Goal: Task Accomplishment & Management: Complete application form

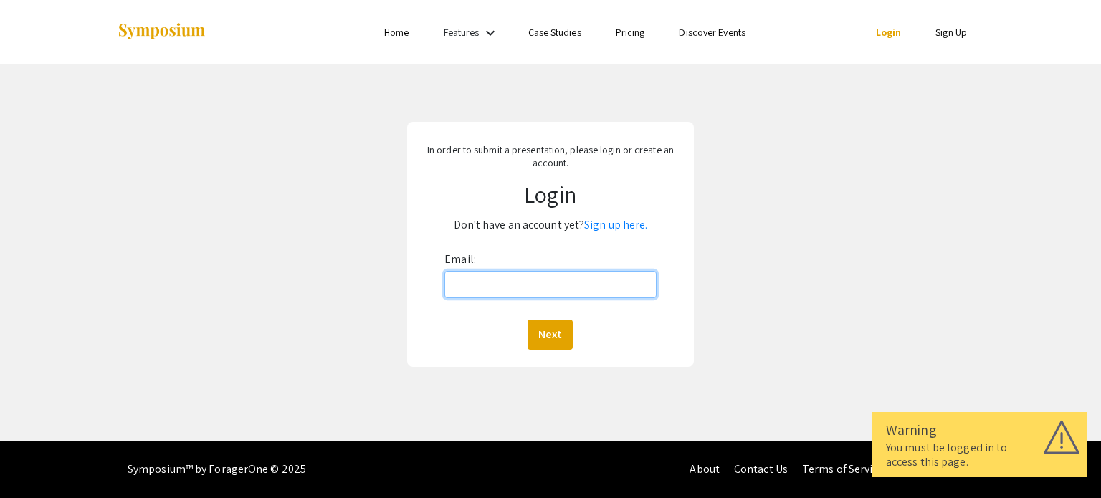
click at [536, 280] on input "Email:" at bounding box center [549, 284] width 211 height 27
click at [603, 234] on p "Don't have an account yet? Sign up here." at bounding box center [550, 225] width 264 height 23
click at [605, 224] on link "Sign up here." at bounding box center [615, 224] width 63 height 15
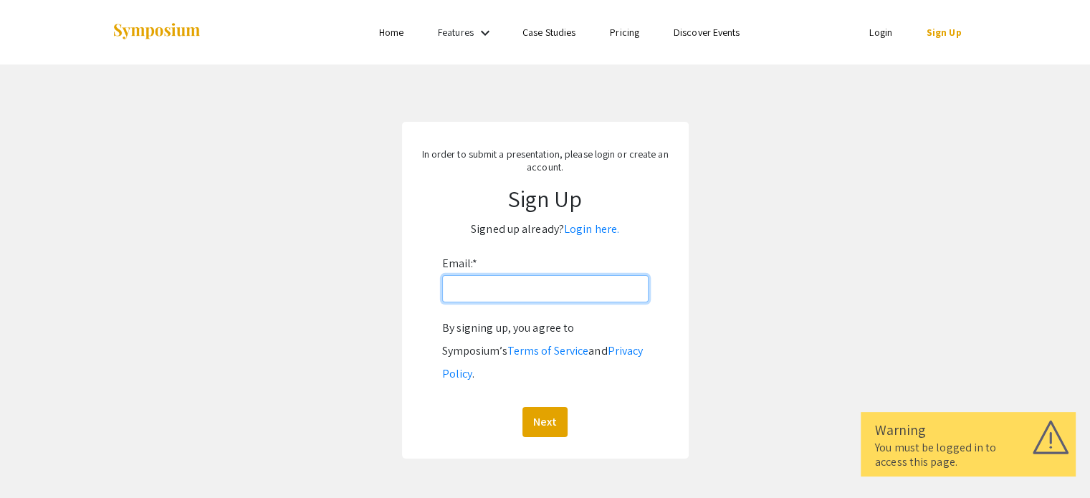
click at [462, 291] on input "Email: *" at bounding box center [545, 288] width 206 height 27
type input "[EMAIL_ADDRESS][DOMAIN_NAME]"
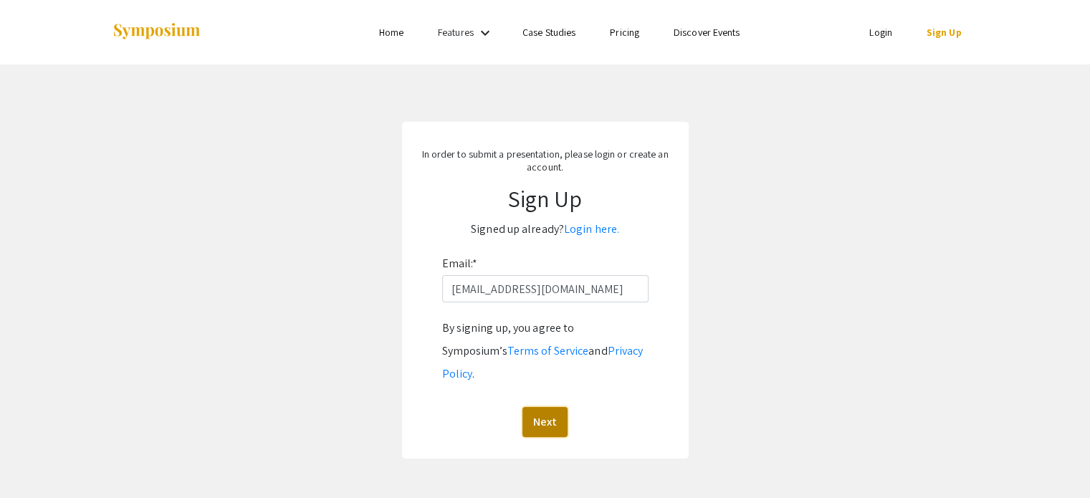
click at [532, 407] on button "Next" at bounding box center [544, 422] width 45 height 30
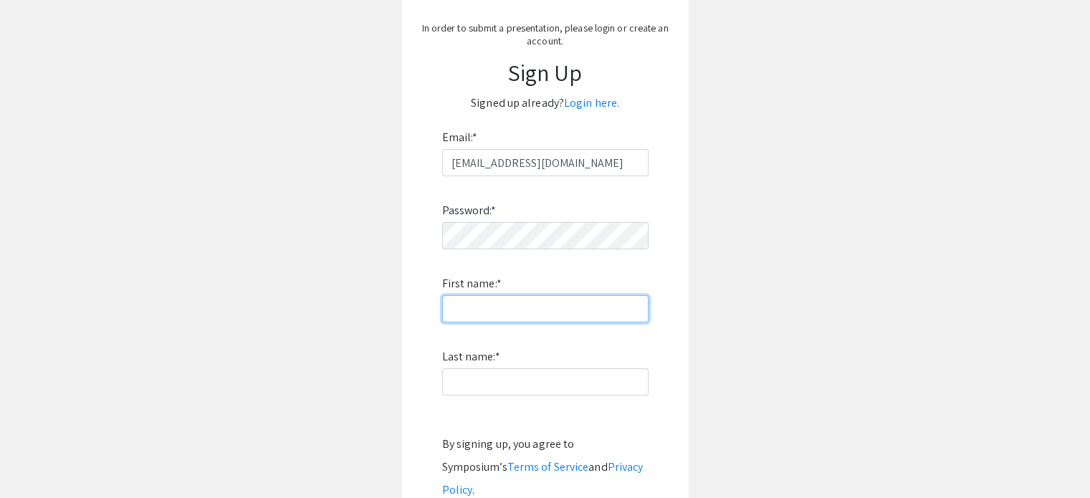
scroll to position [133, 0]
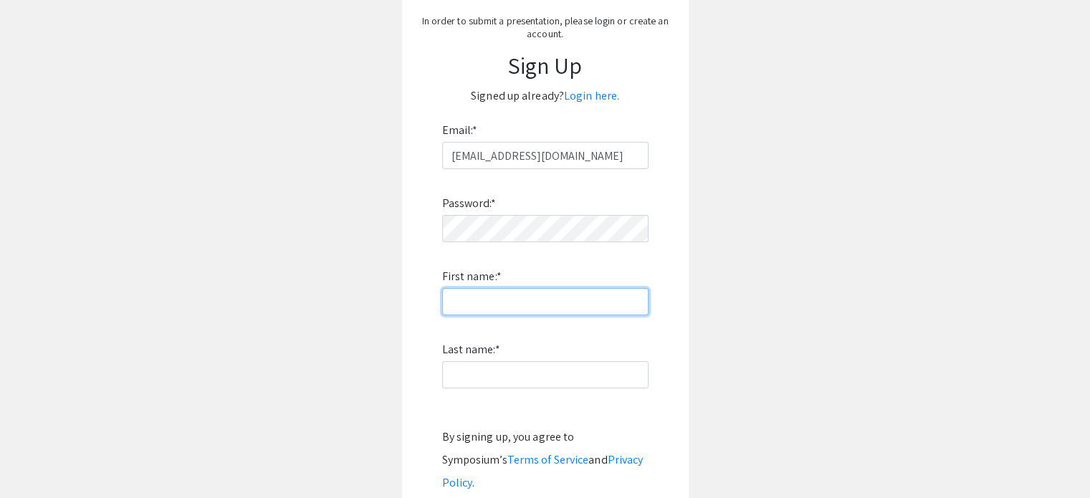
click at [472, 303] on input "First name: *" at bounding box center [545, 301] width 206 height 27
type input "[PERSON_NAME]"
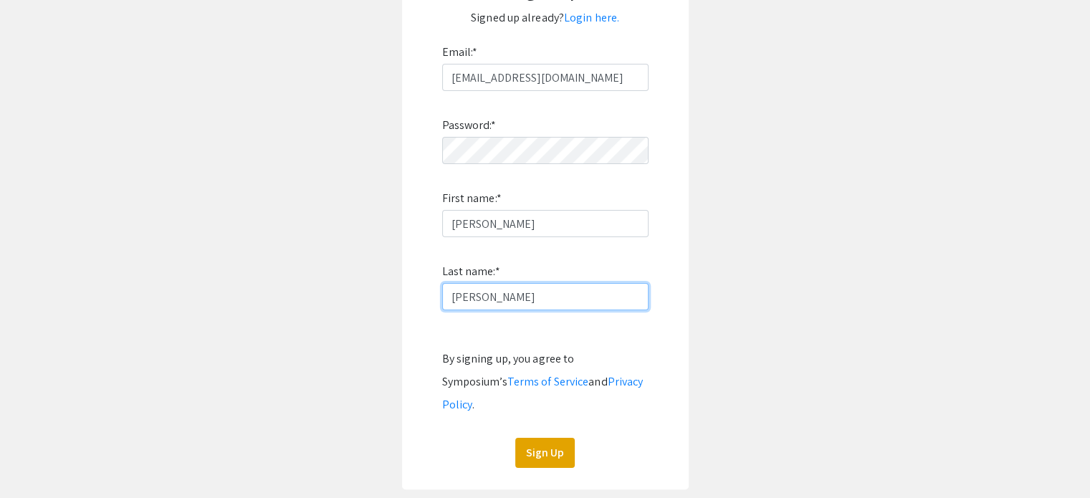
scroll to position [214, 0]
type input "[PERSON_NAME]"
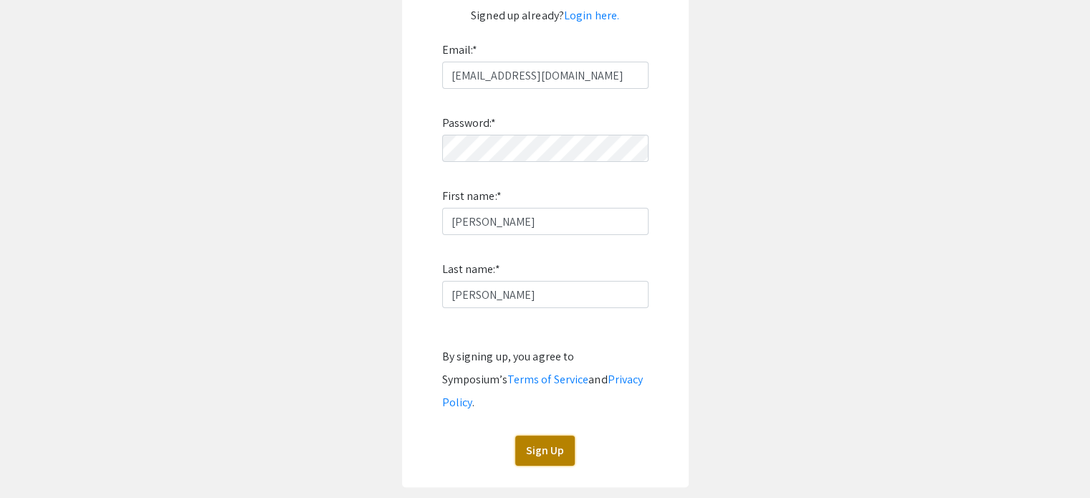
click at [539, 436] on button "Sign Up" at bounding box center [544, 451] width 59 height 30
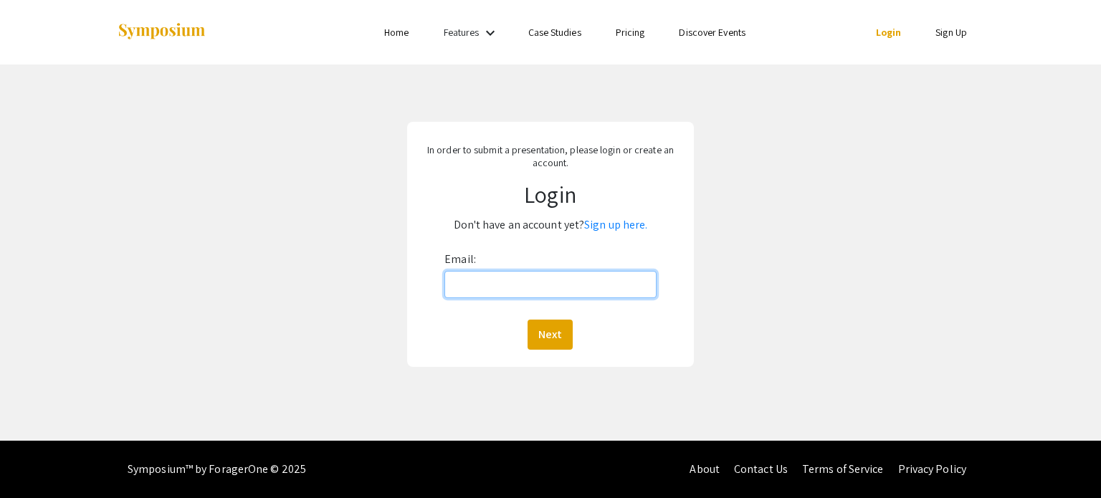
click at [482, 282] on input "Email:" at bounding box center [549, 284] width 211 height 27
type input "[EMAIL_ADDRESS][DOMAIN_NAME]"
click at [527, 320] on button "Next" at bounding box center [549, 335] width 45 height 30
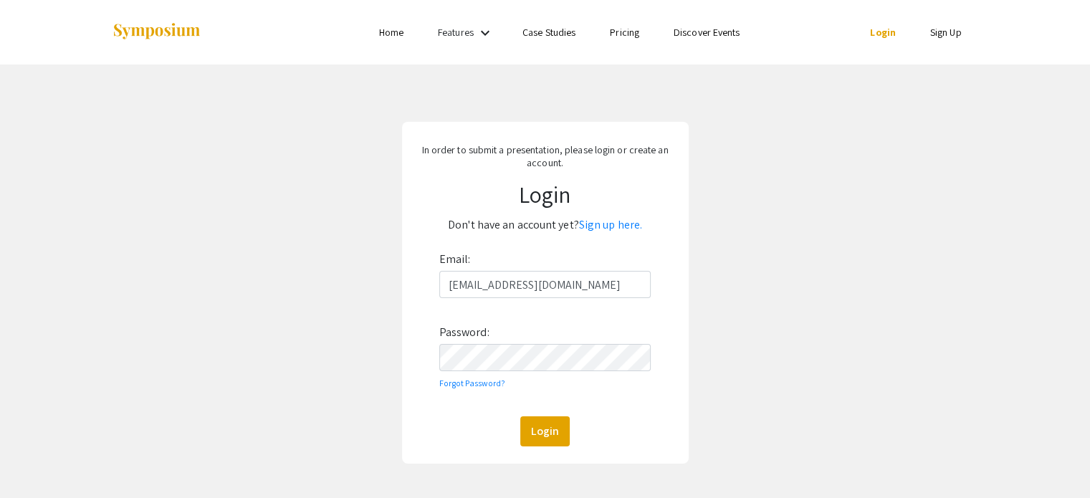
click at [540, 448] on div "In order to submit a presentation, please login or create an account. Login Don…" at bounding box center [545, 293] width 287 height 342
click at [544, 443] on button "Login" at bounding box center [544, 431] width 49 height 30
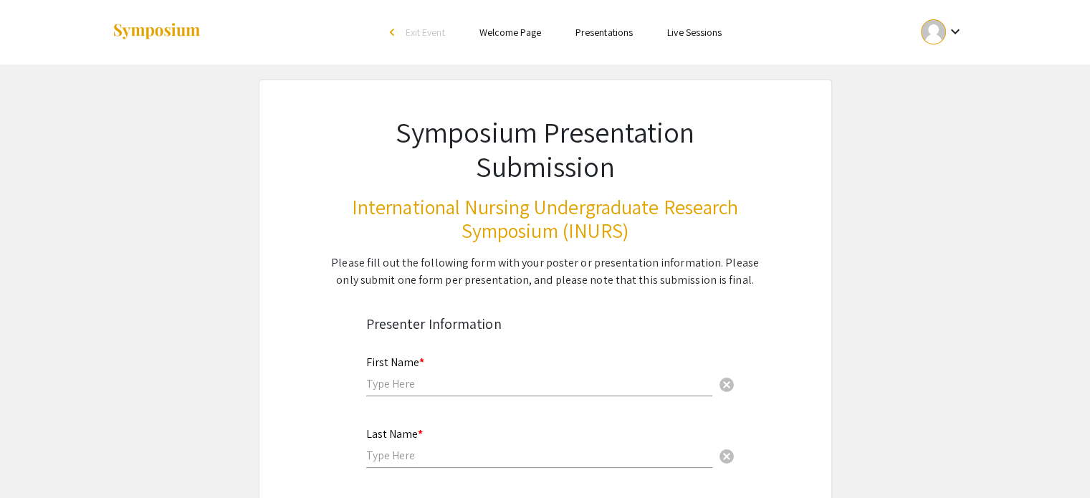
scroll to position [143, 0]
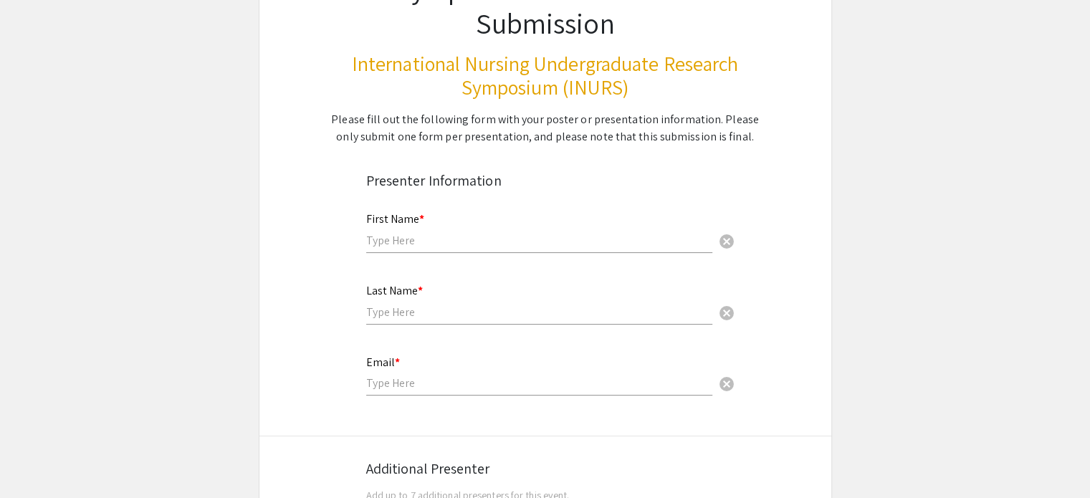
click at [395, 233] on input "text" at bounding box center [539, 240] width 346 height 15
type input "[PERSON_NAME]"
click at [403, 311] on input "text" at bounding box center [539, 312] width 346 height 15
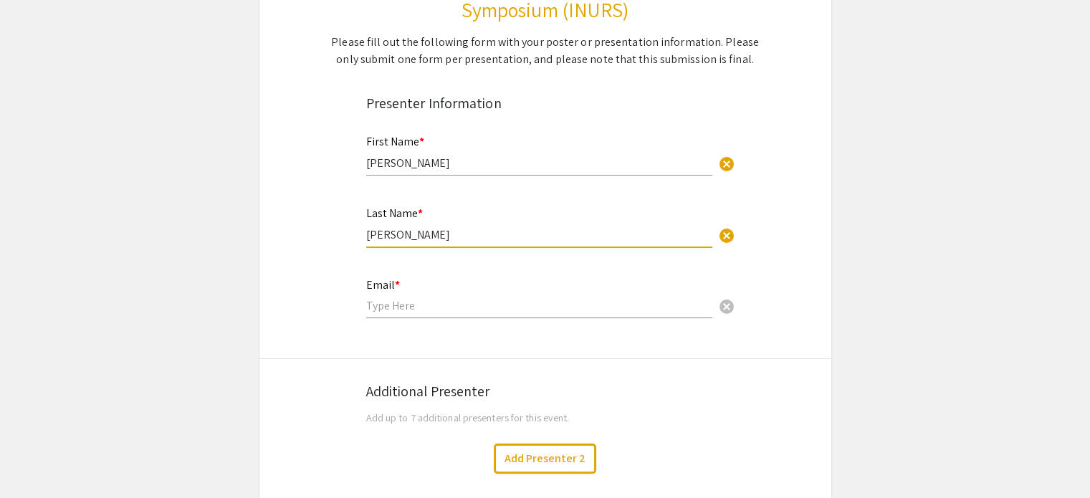
type input "[PERSON_NAME]"
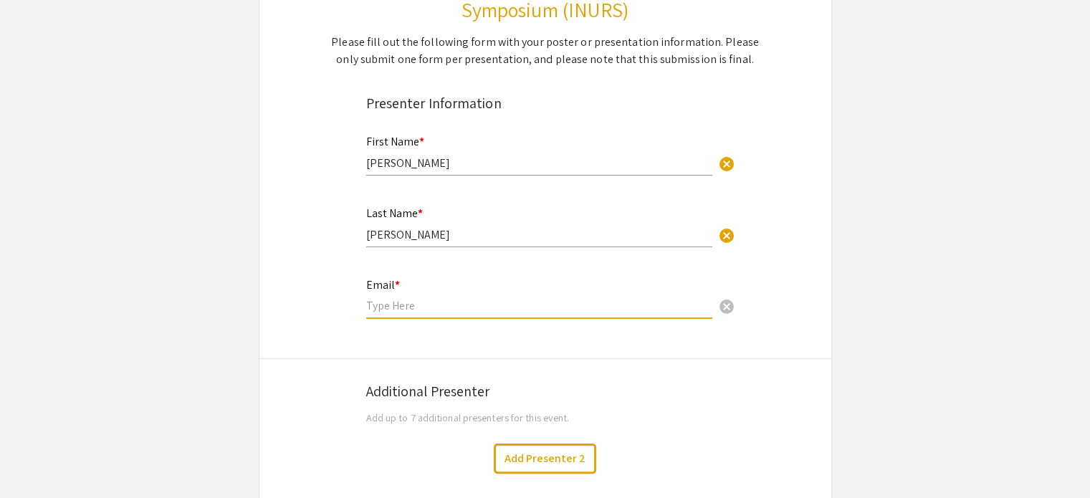
click at [401, 309] on input "email" at bounding box center [539, 305] width 346 height 15
type input "[EMAIL_ADDRESS][DOMAIN_NAME]"
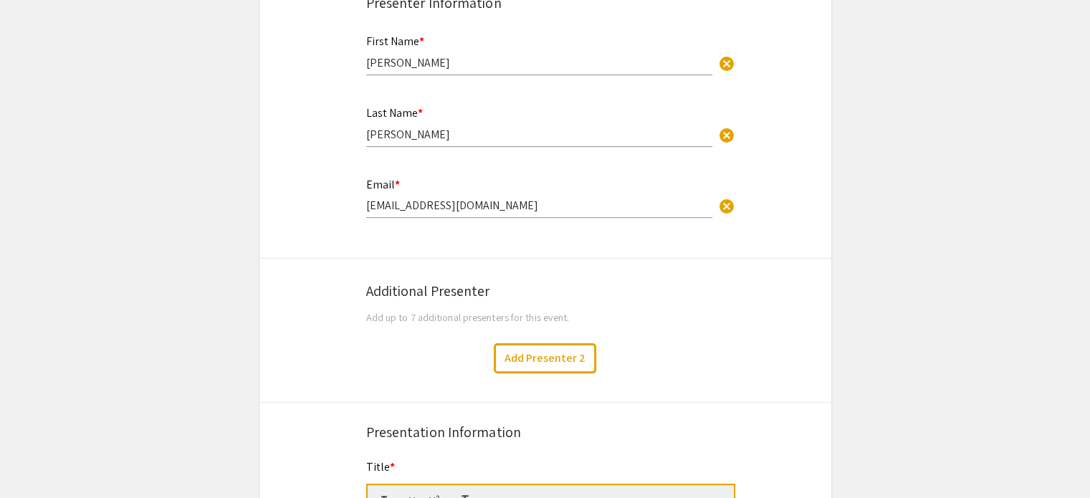
scroll to position [341, 0]
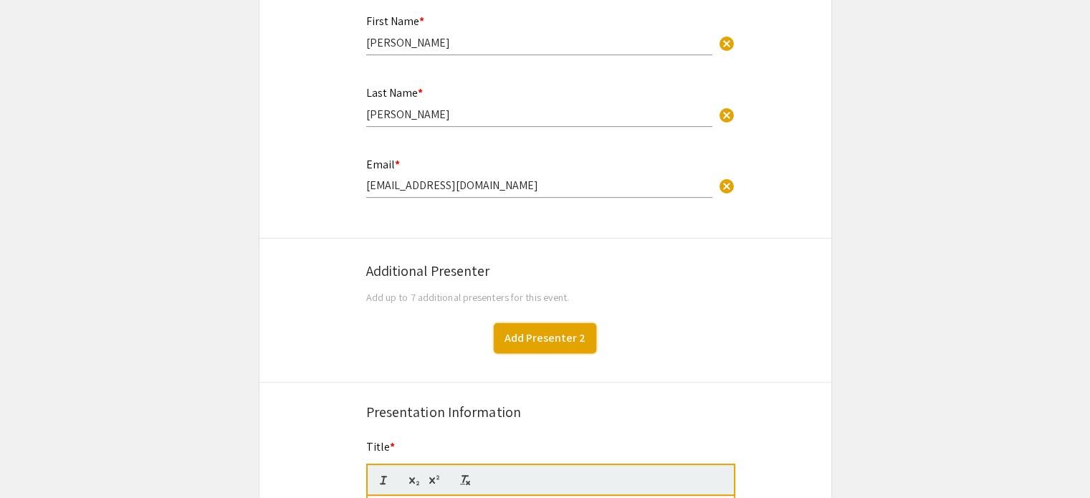
click at [535, 340] on button "Add Presenter 2" at bounding box center [545, 338] width 102 height 30
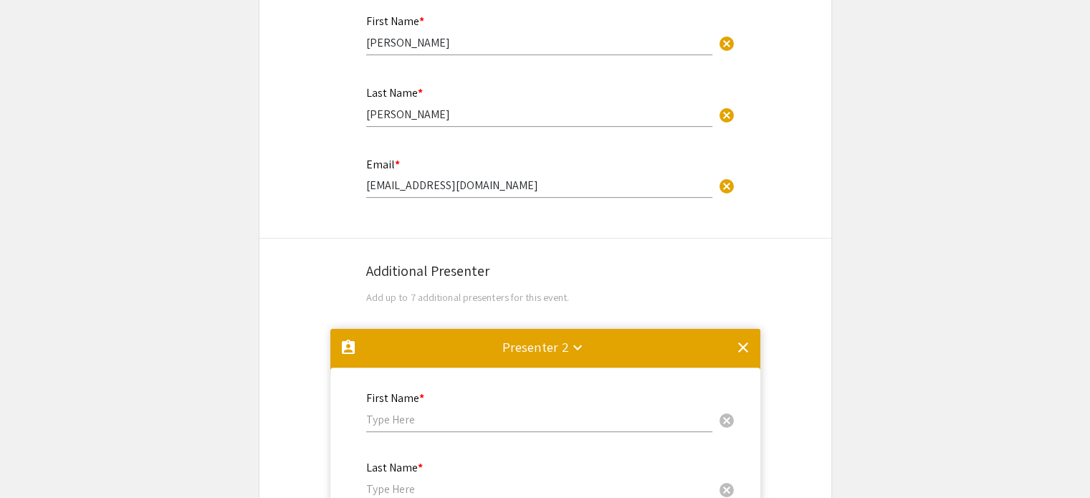
scroll to position [669, 0]
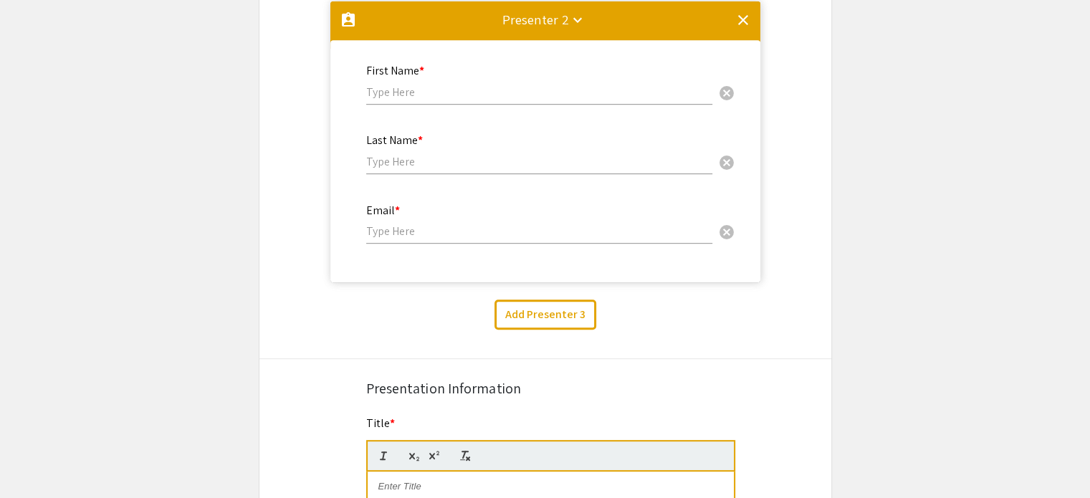
click at [393, 97] on div "First Name * cancel" at bounding box center [539, 77] width 346 height 54
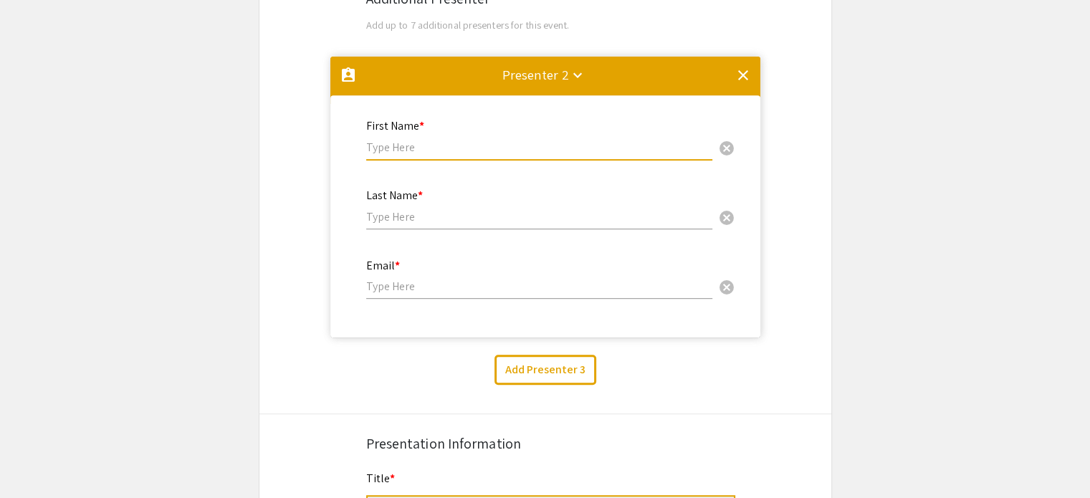
scroll to position [597, 0]
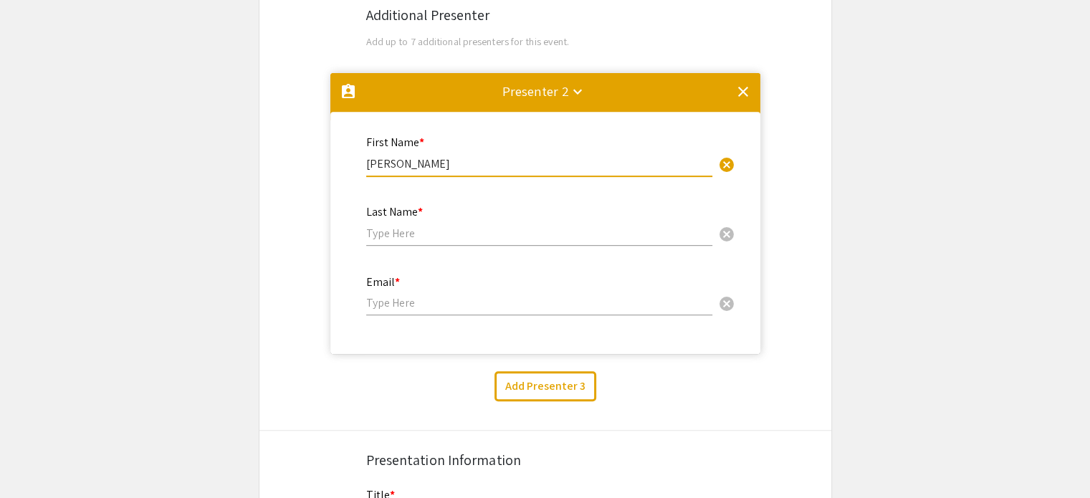
type input "[PERSON_NAME]"
click at [391, 229] on input "text" at bounding box center [539, 233] width 346 height 15
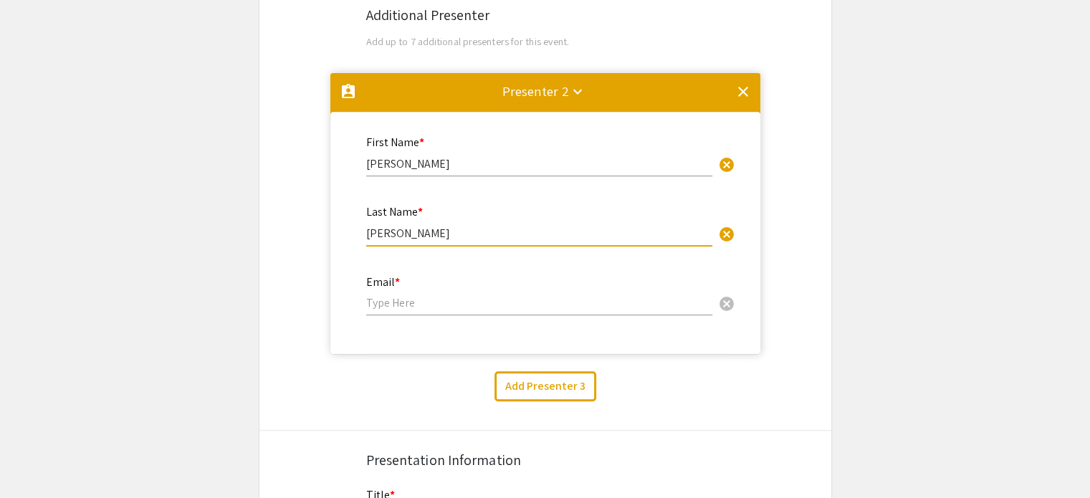
drag, startPoint x: 421, startPoint y: 235, endPoint x: 387, endPoint y: 239, distance: 34.6
click at [387, 239] on input "[PERSON_NAME]" at bounding box center [539, 233] width 346 height 15
type input "[PERSON_NAME]"
click at [378, 315] on div "Email * cancel" at bounding box center [539, 296] width 346 height 69
click at [376, 304] on input "email" at bounding box center [539, 302] width 346 height 15
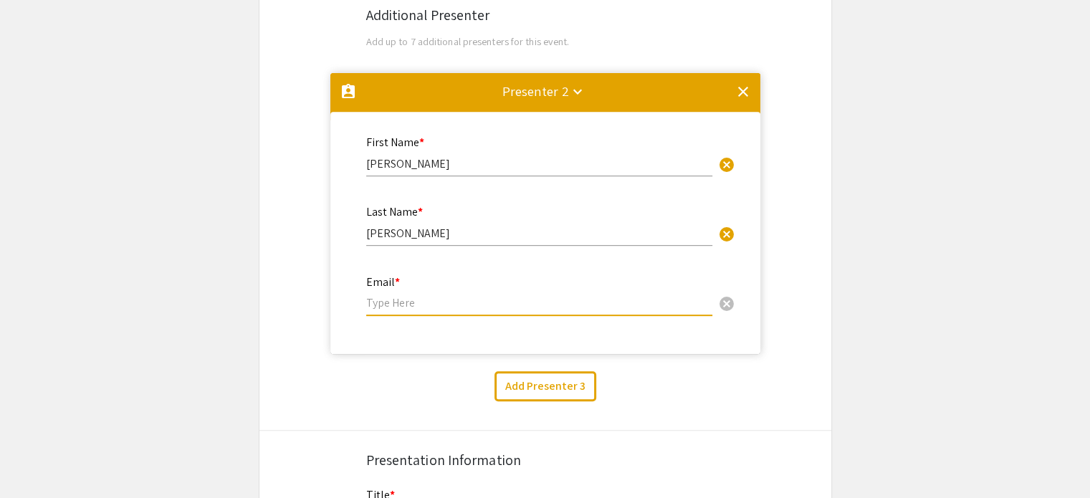
paste input "[EMAIL_ADDRESS][DOMAIN_NAME]"
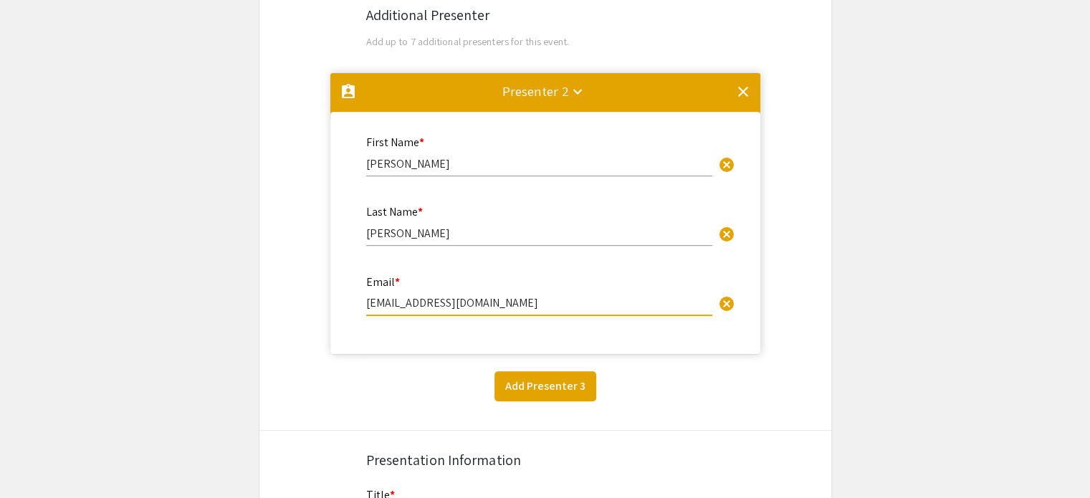
type input "[EMAIL_ADDRESS][DOMAIN_NAME]"
click at [540, 381] on button "Add Presenter 3" at bounding box center [546, 386] width 102 height 30
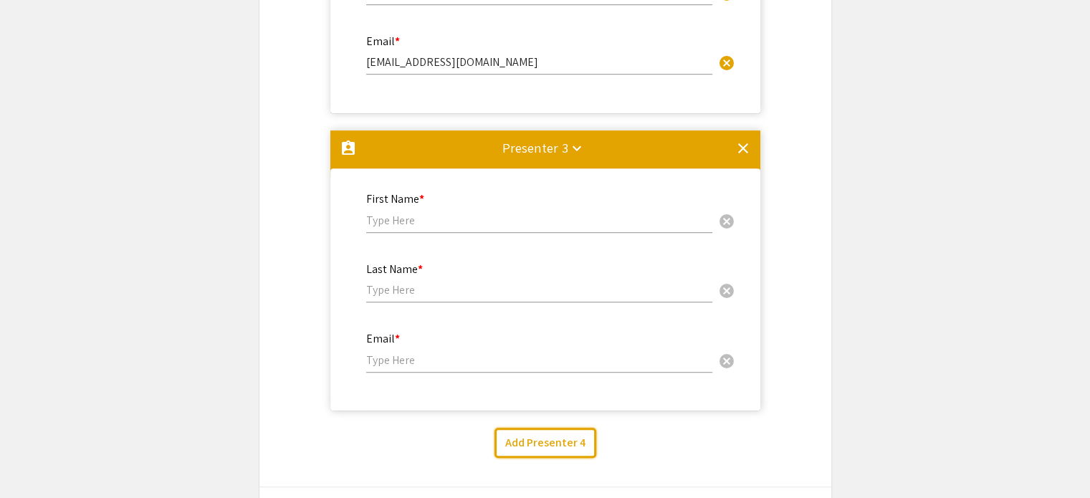
scroll to position [837, 0]
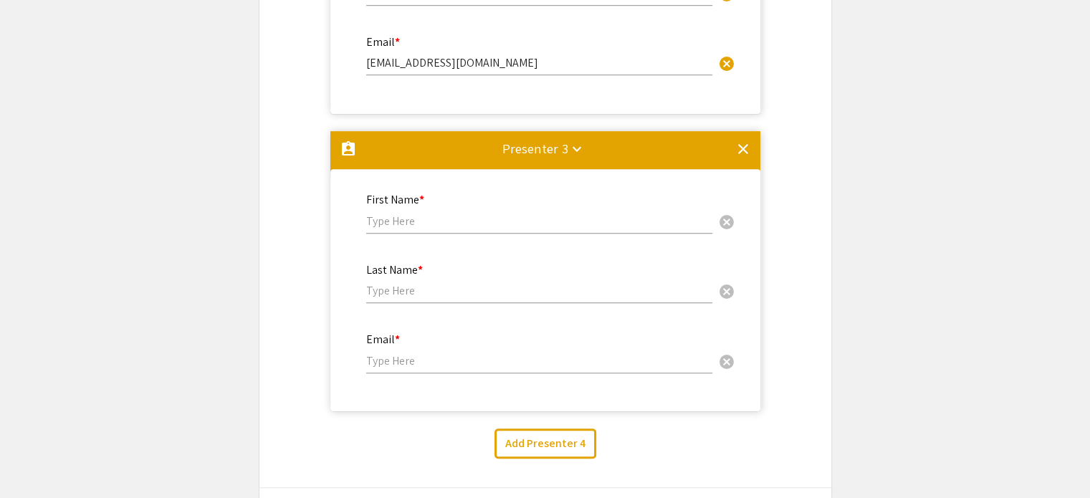
click at [397, 221] on input "text" at bounding box center [539, 221] width 346 height 15
type input "Miles"
type input "[PERSON_NAME]"
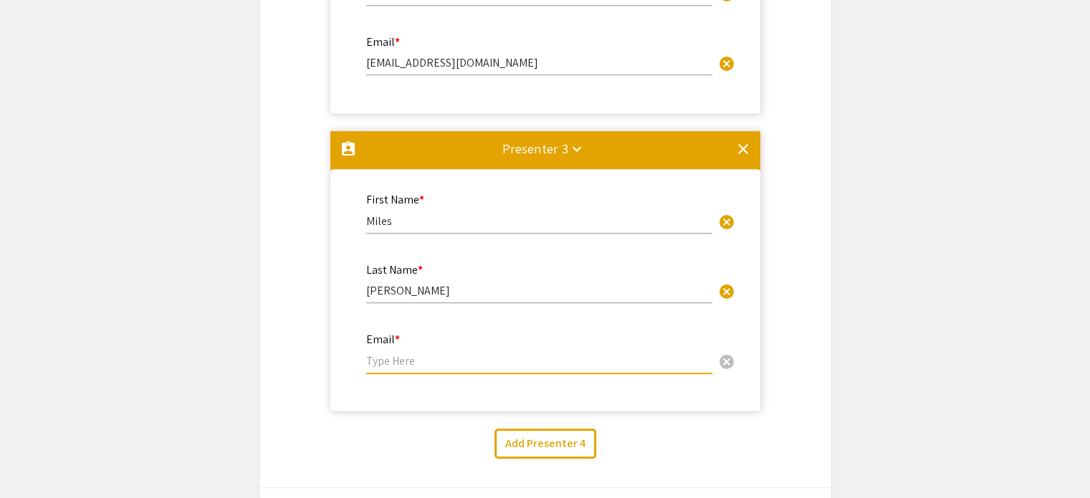
click at [398, 363] on input "email" at bounding box center [539, 360] width 346 height 15
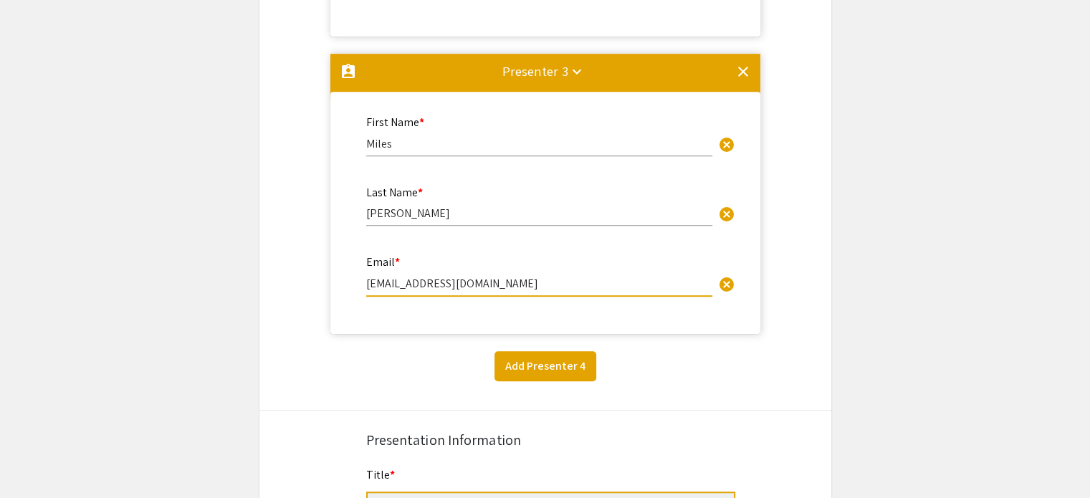
type input "[EMAIL_ADDRESS][DOMAIN_NAME]"
click at [519, 372] on button "Add Presenter 4" at bounding box center [546, 366] width 102 height 30
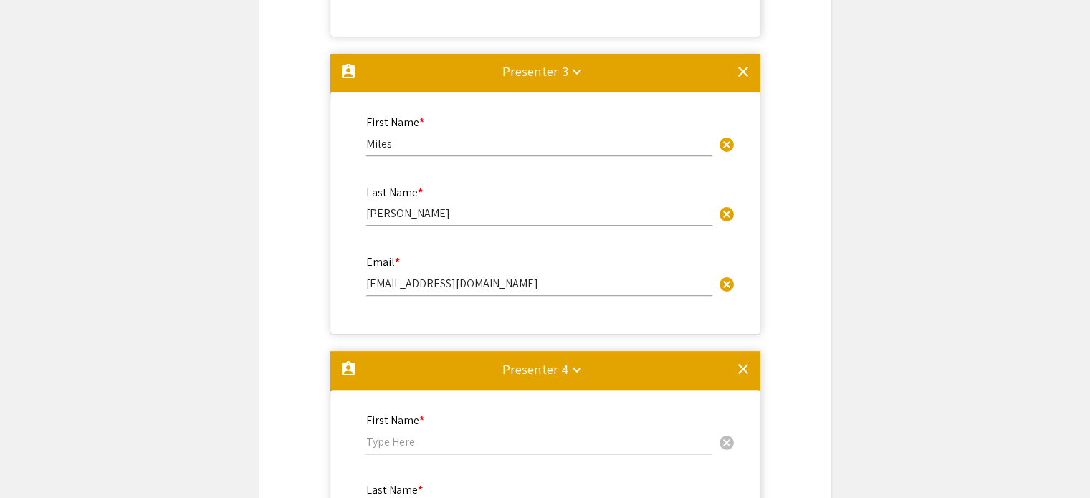
scroll to position [1265, 0]
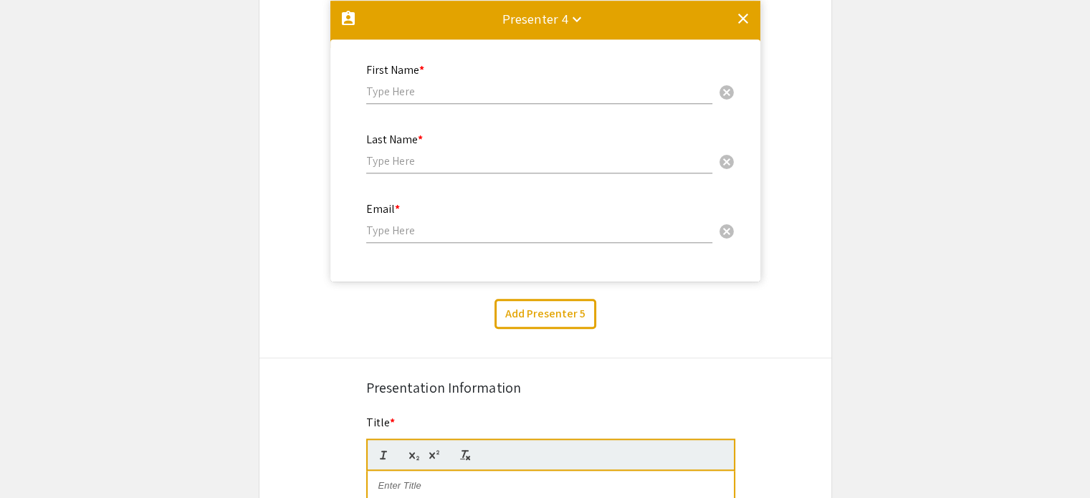
click at [419, 95] on input "text" at bounding box center [539, 91] width 346 height 15
click at [416, 78] on div "First Name * cancel" at bounding box center [539, 76] width 346 height 54
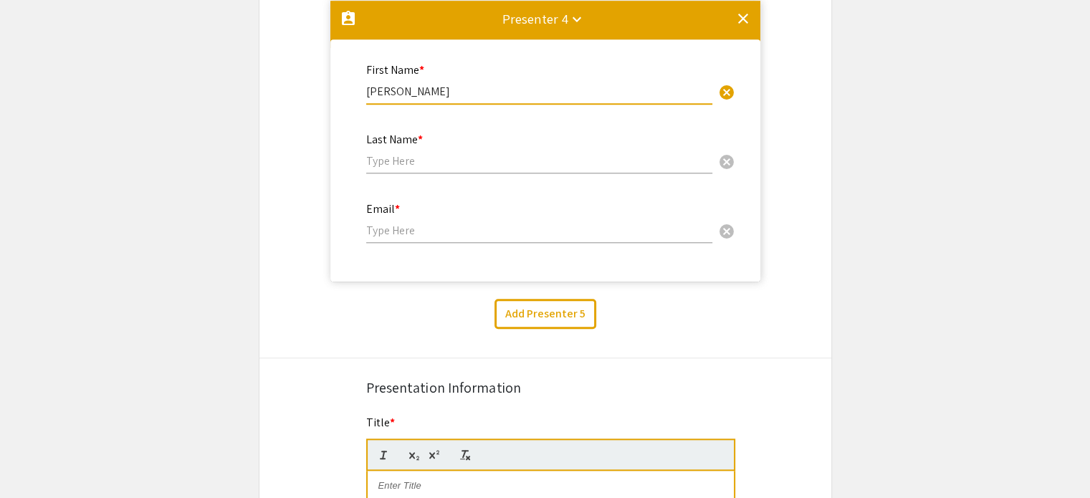
type input "[PERSON_NAME]"
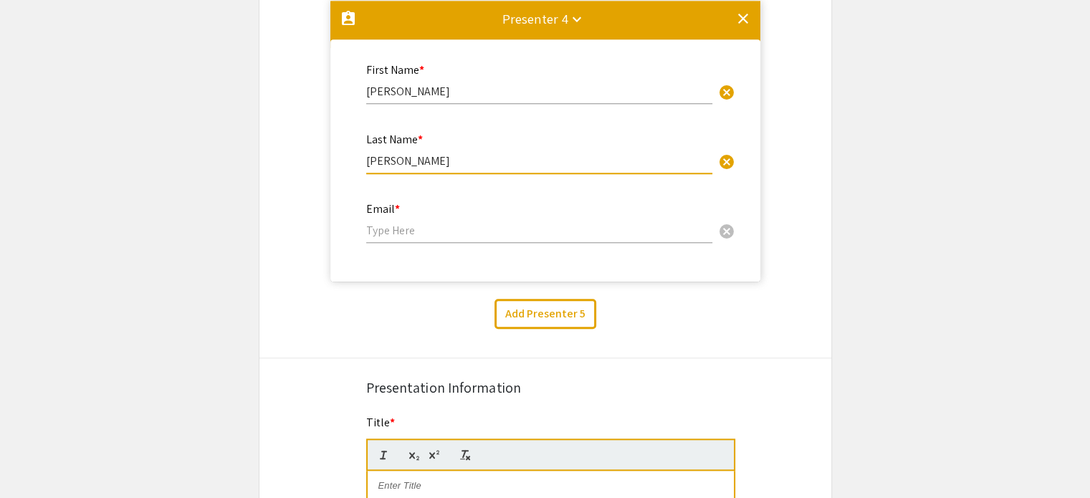
type input "[PERSON_NAME]"
click at [456, 243] on div "Email * cancel" at bounding box center [539, 222] width 346 height 69
click at [456, 229] on input "email" at bounding box center [539, 230] width 346 height 15
type input "V"
paste input "[EMAIL_ADDRESS][DOMAIN_NAME]"
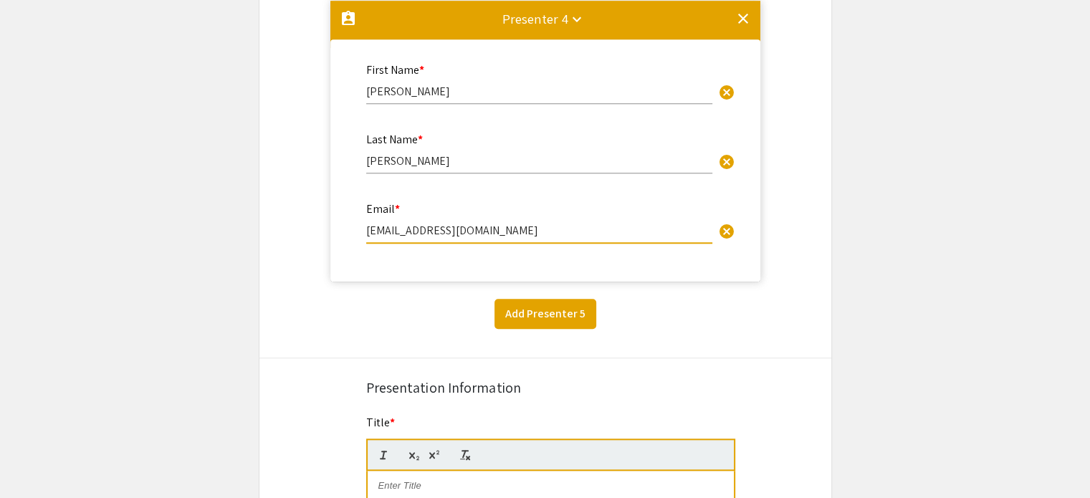
type input "[EMAIL_ADDRESS][DOMAIN_NAME]"
click at [537, 315] on button "Add Presenter 5" at bounding box center [546, 314] width 102 height 30
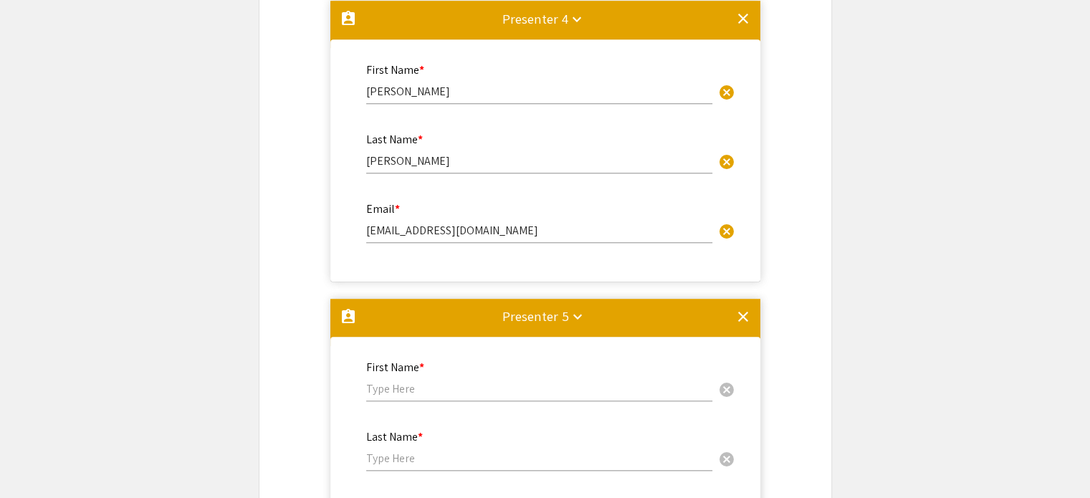
scroll to position [1563, 0]
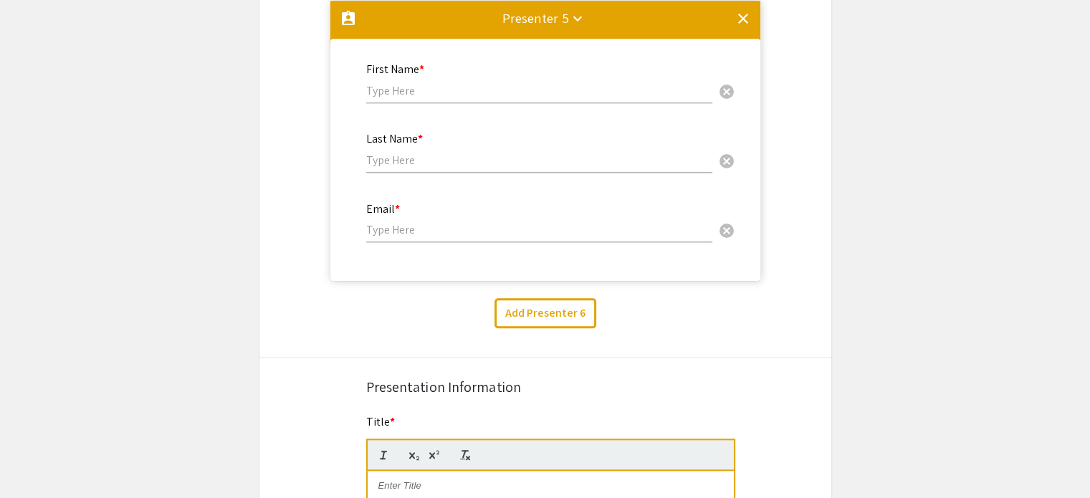
click at [378, 90] on input "text" at bounding box center [539, 90] width 346 height 15
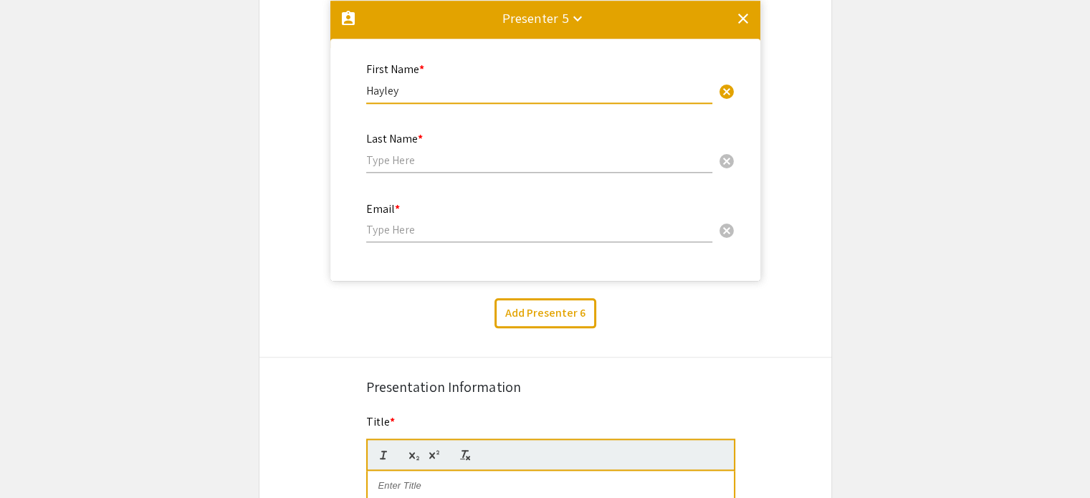
type input "Hayley"
click at [414, 166] on input "text" at bounding box center [539, 160] width 346 height 15
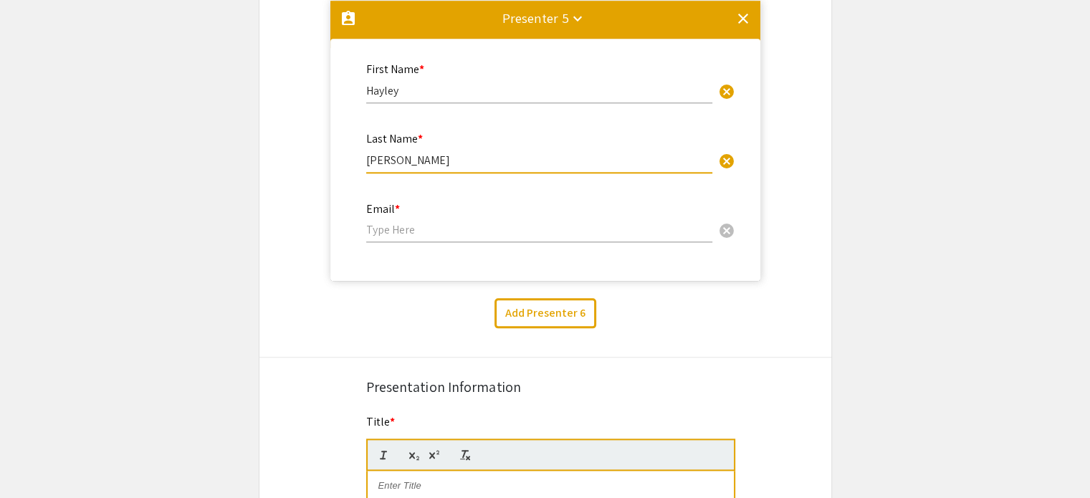
type input "[PERSON_NAME]"
click at [396, 232] on input "email" at bounding box center [539, 229] width 346 height 15
paste input "[EMAIL_ADDRESS][DOMAIN_NAME]"
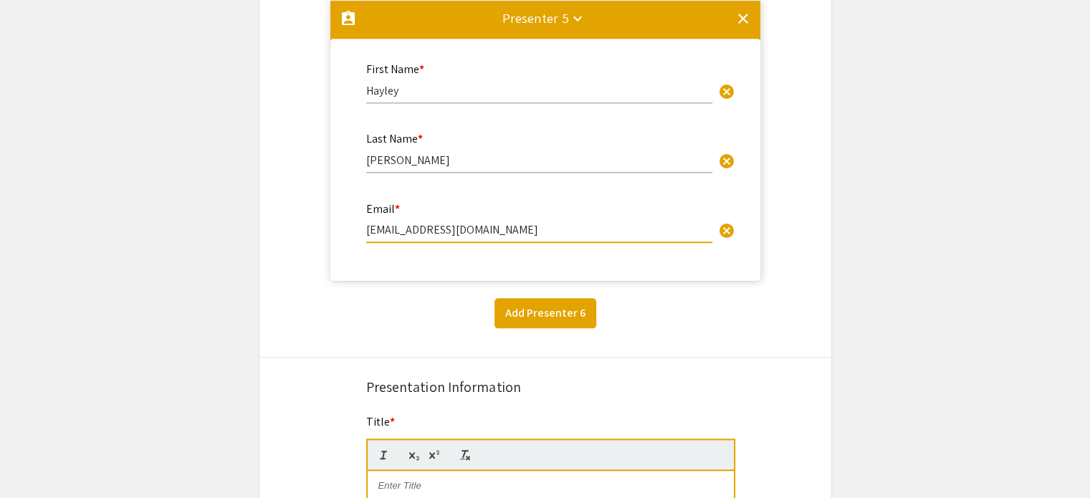
type input "[EMAIL_ADDRESS][DOMAIN_NAME]"
click at [555, 307] on button "Add Presenter 6" at bounding box center [546, 313] width 102 height 30
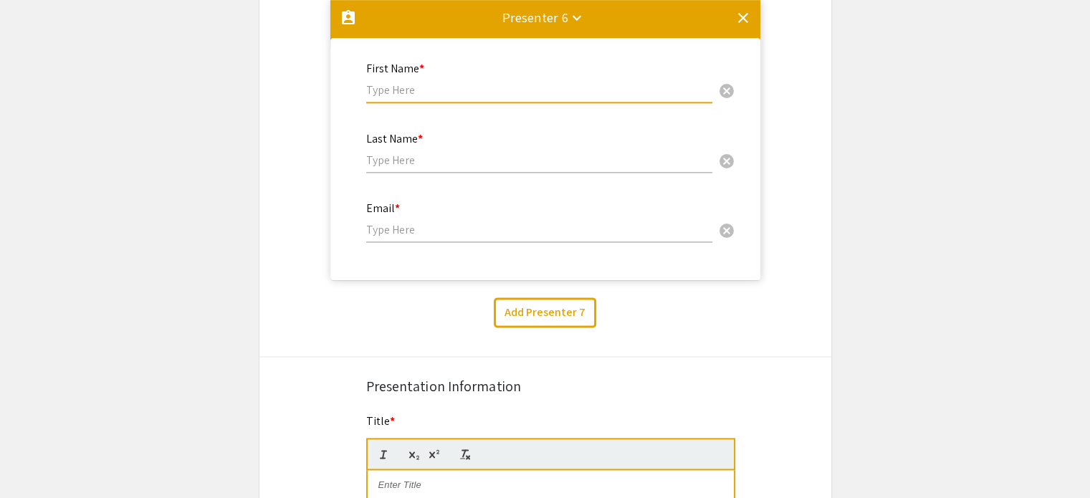
click at [383, 87] on input "text" at bounding box center [539, 89] width 346 height 15
type input "Ema"
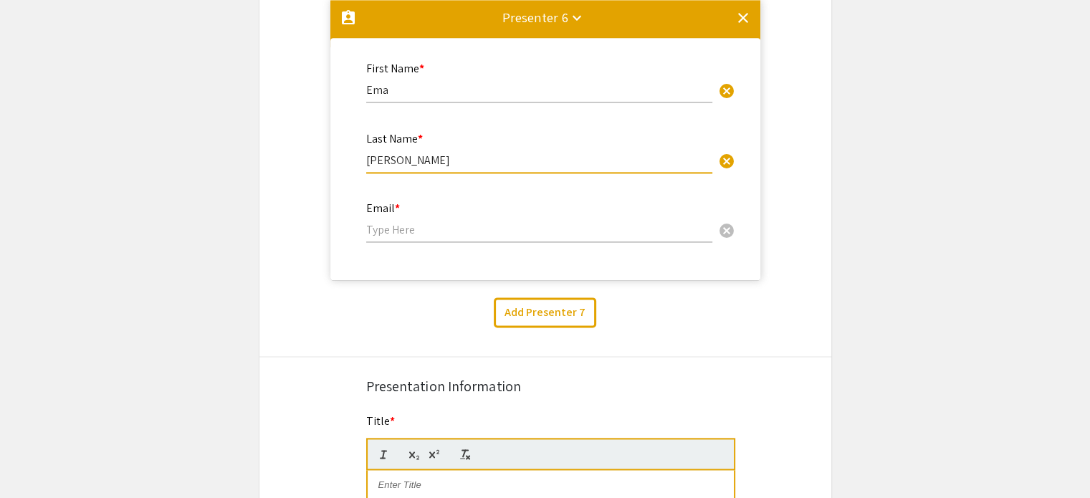
type input "[PERSON_NAME]"
click at [416, 230] on input "email" at bounding box center [539, 229] width 346 height 15
paste input "[EMAIL_ADDRESS][DOMAIN_NAME]"
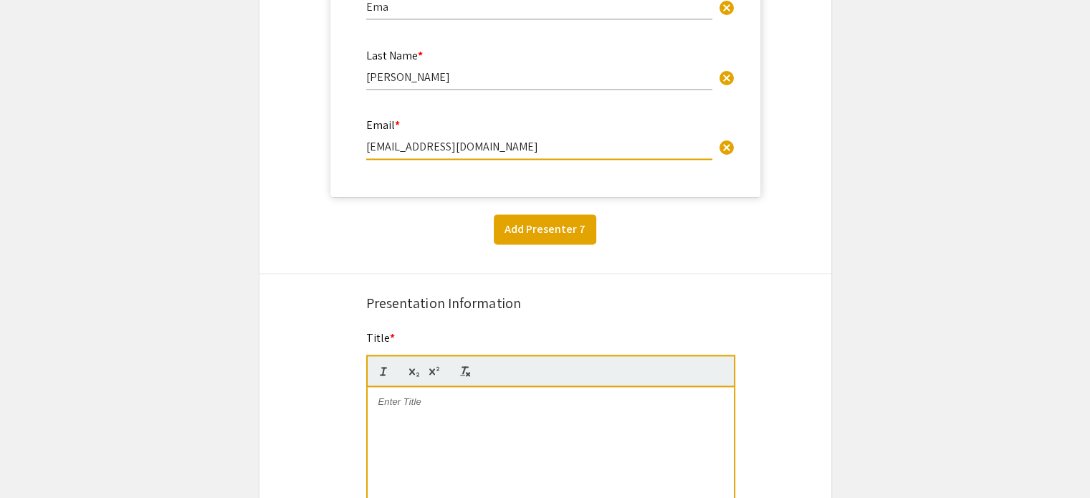
type input "[EMAIL_ADDRESS][DOMAIN_NAME]"
click at [534, 229] on button "Add Presenter 7" at bounding box center [545, 229] width 102 height 30
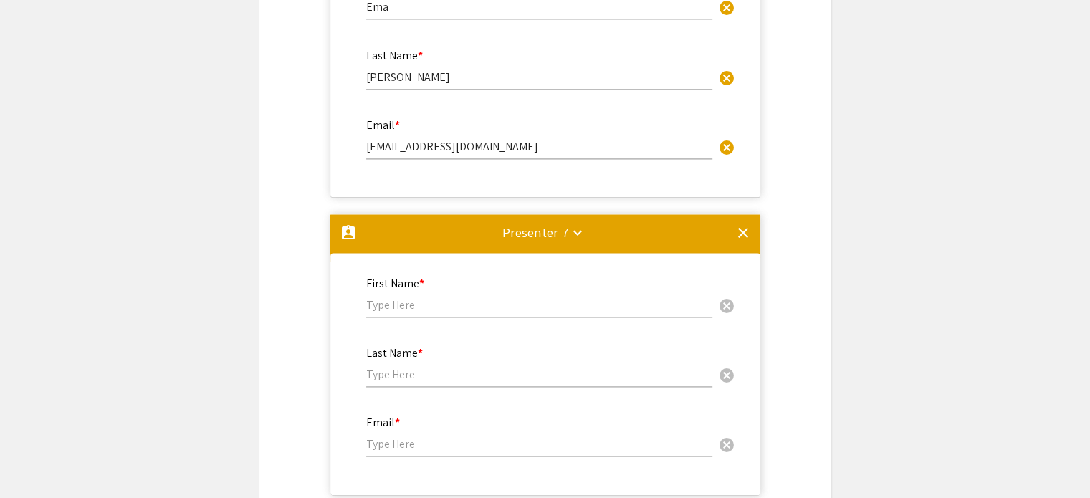
scroll to position [2159, 0]
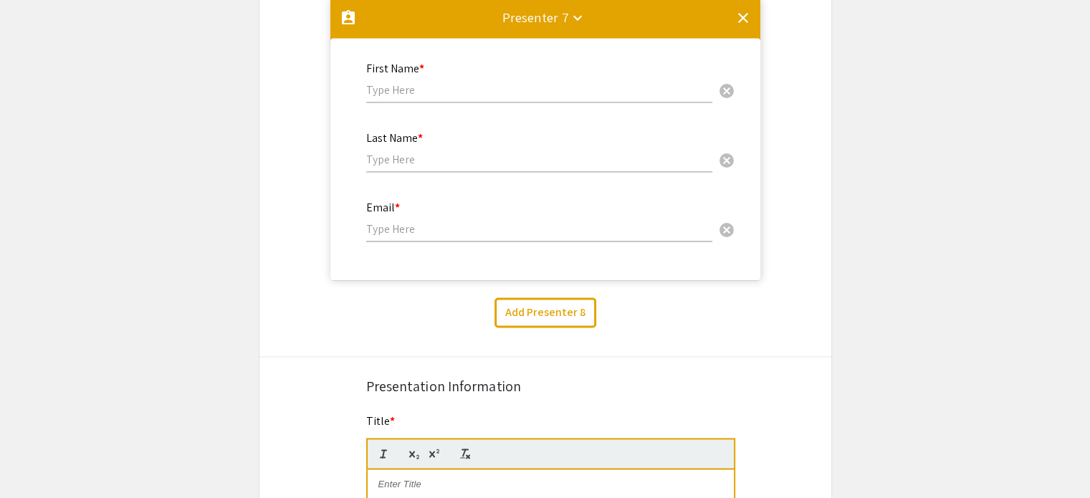
click at [427, 80] on div "First Name * cancel" at bounding box center [539, 75] width 346 height 54
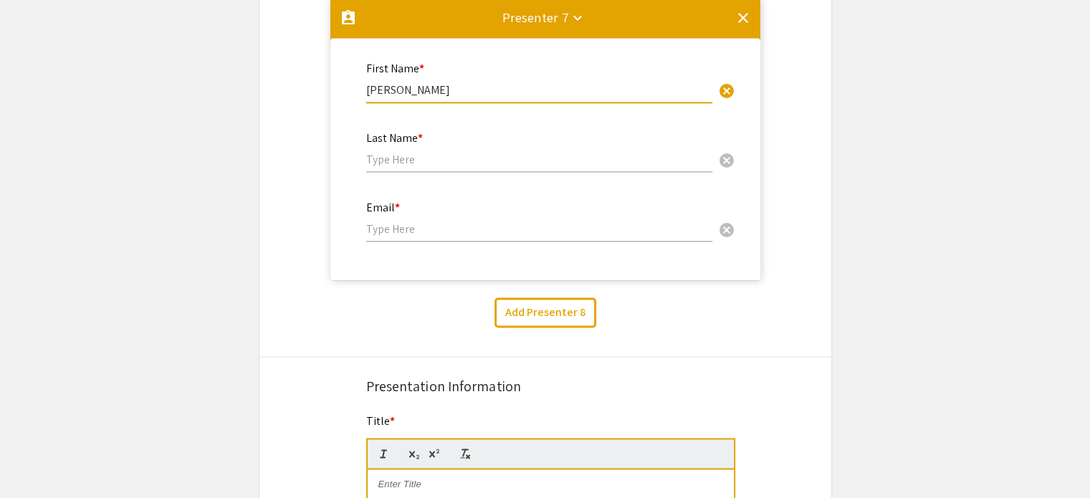
type input "[PERSON_NAME]"
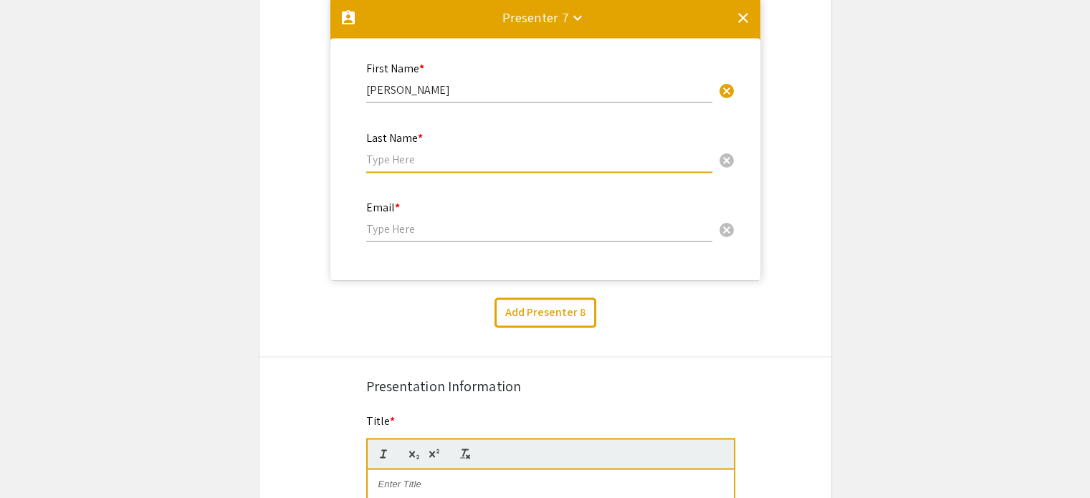
click at [386, 156] on input "text" at bounding box center [539, 159] width 346 height 15
type input "[PERSON_NAME]"
click at [372, 240] on div "Email * cancel" at bounding box center [539, 214] width 346 height 54
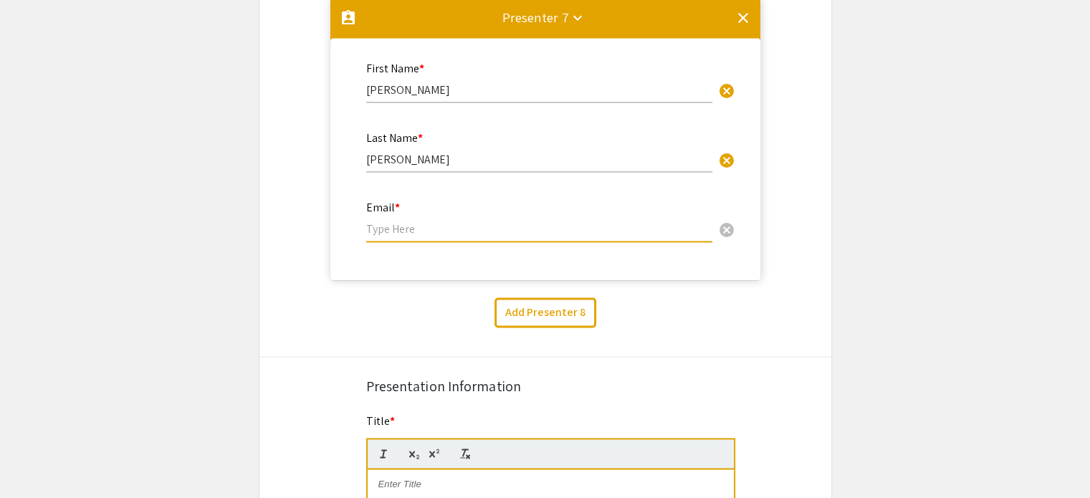
paste input "[EMAIL_ADDRESS][DOMAIN_NAME]"
type input "[EMAIL_ADDRESS][DOMAIN_NAME]"
click at [664, 320] on div "Add Presenter 8" at bounding box center [545, 312] width 593 height 30
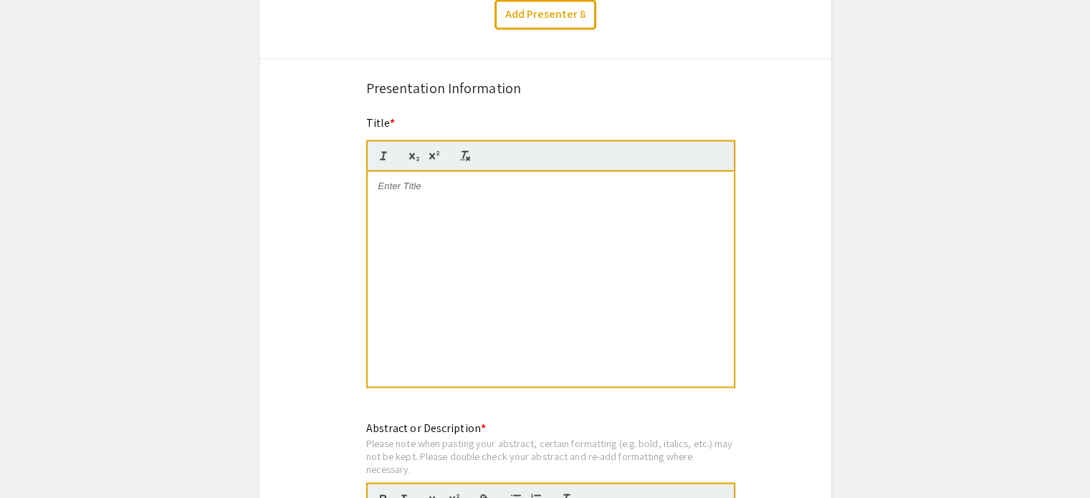
click at [499, 229] on div at bounding box center [551, 278] width 366 height 215
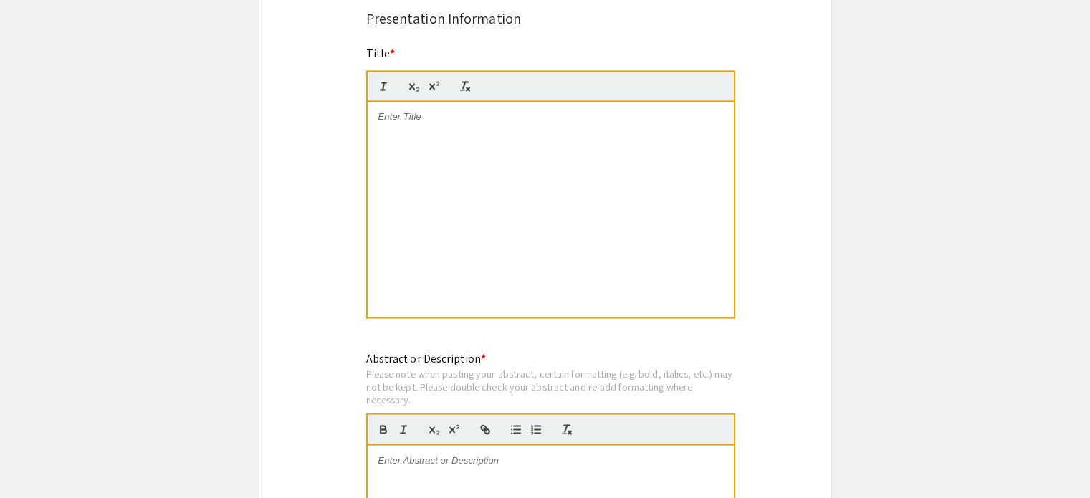
scroll to position [2526, 0]
click at [581, 188] on div at bounding box center [551, 209] width 366 height 215
paste div
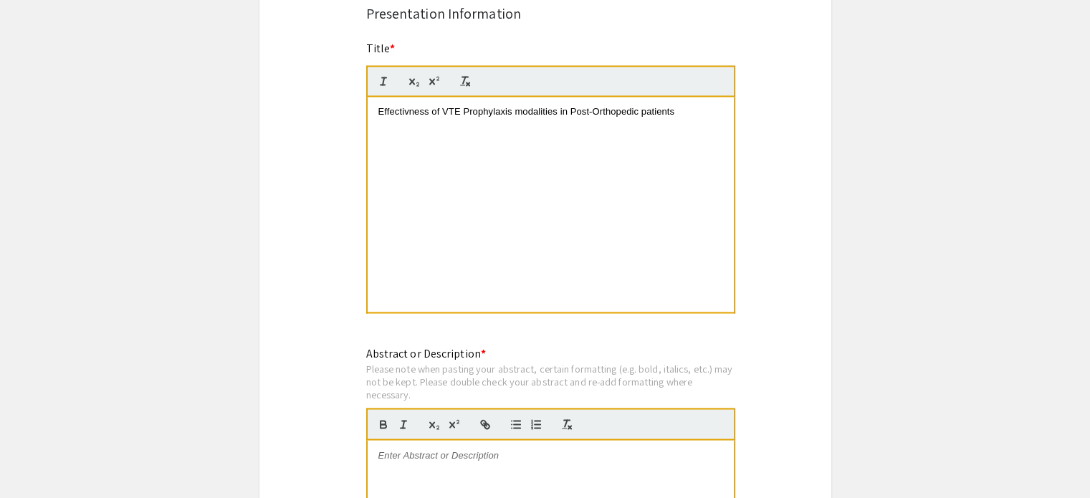
click at [391, 117] on span "Effectivness of VTE Prophylaxis modalities in Post-Orthopedic patients" at bounding box center [526, 111] width 297 height 11
click at [408, 113] on span "Effectiveness of VTE Prophylaxis modalities in Post-Orthopedic patients" at bounding box center [529, 111] width 302 height 11
copy span "Effectiveness"
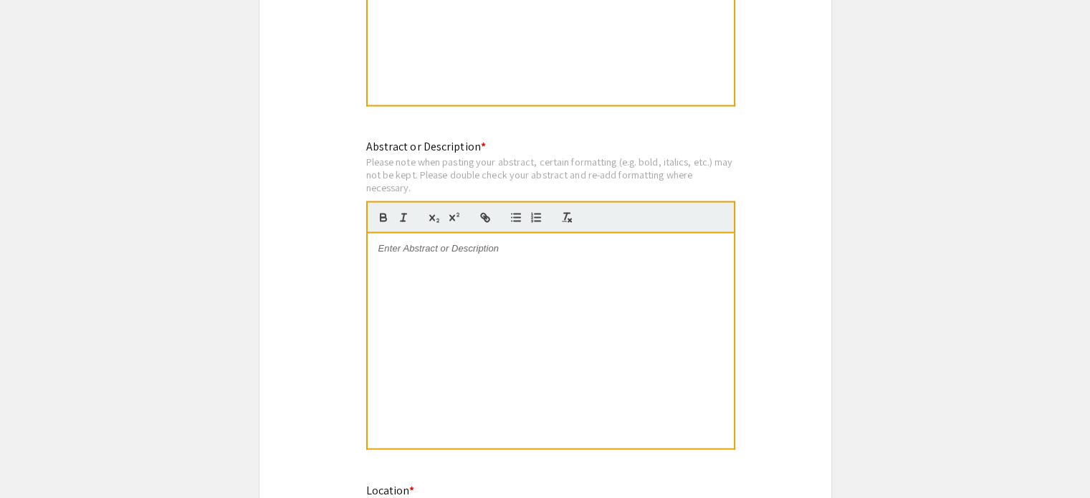
scroll to position [2782, 0]
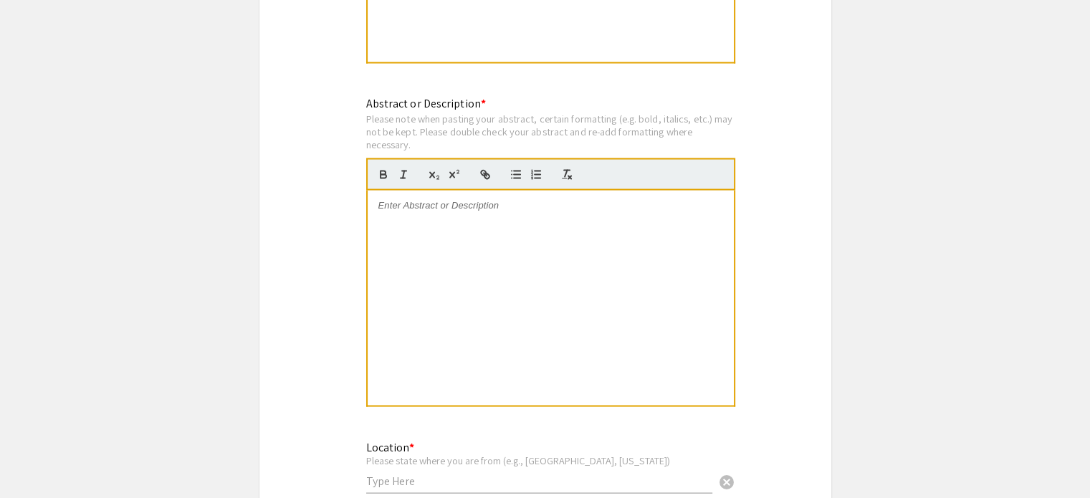
click at [505, 242] on div at bounding box center [551, 298] width 366 height 215
click at [659, 238] on div at bounding box center [551, 298] width 366 height 215
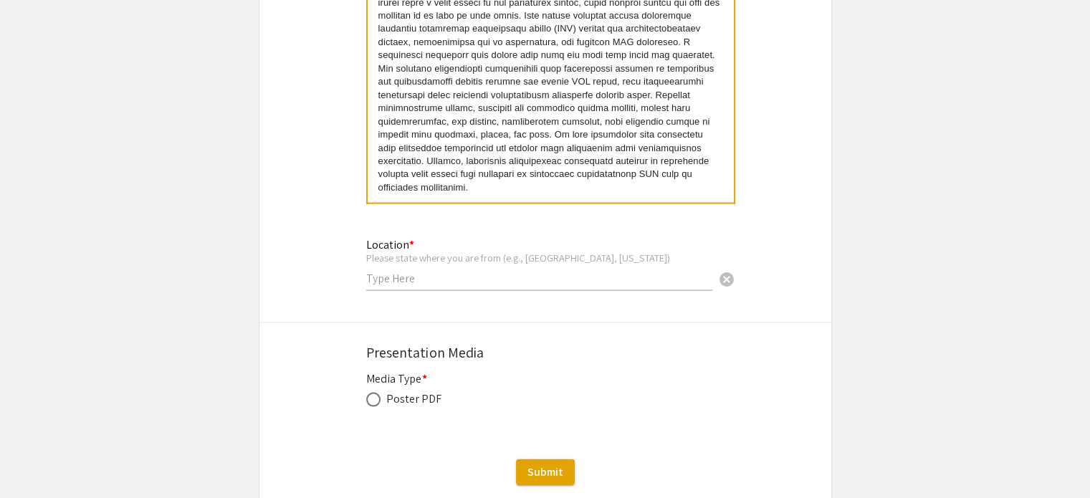
scroll to position [3018, 0]
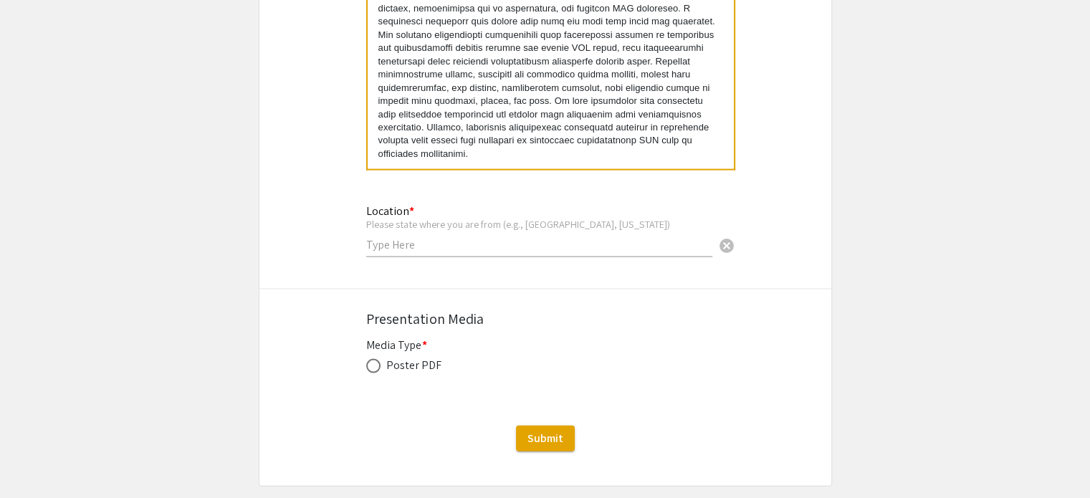
click at [511, 243] on input "text" at bounding box center [539, 244] width 346 height 15
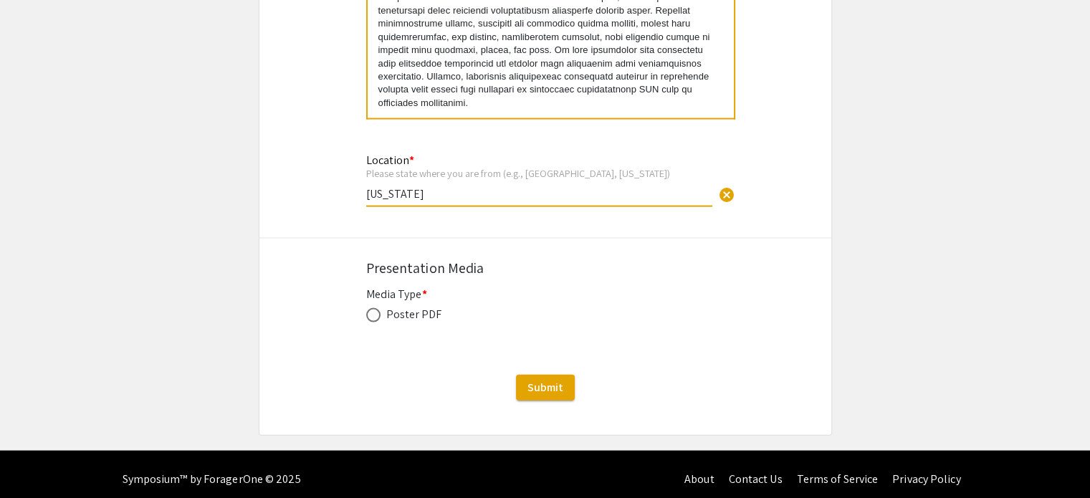
scroll to position [3078, 0]
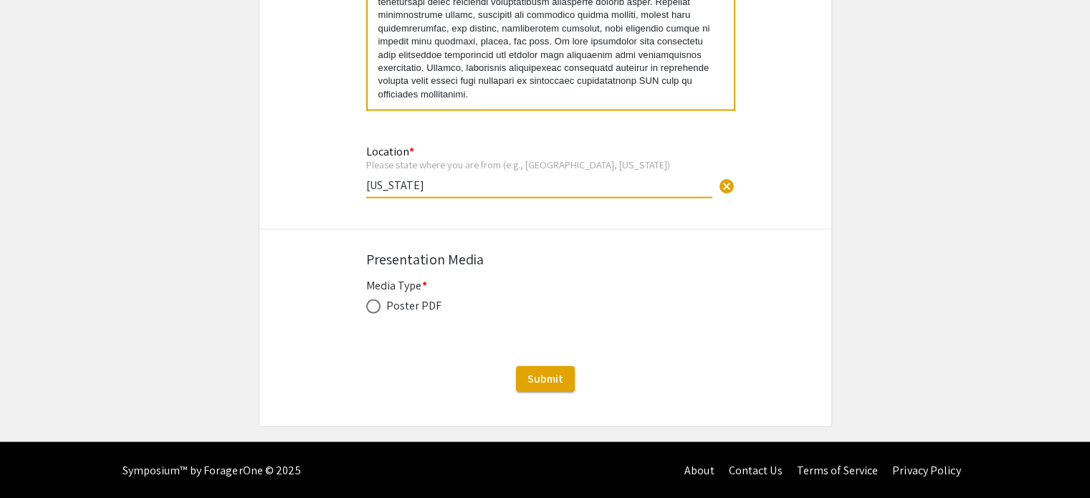
type input "[US_STATE]"
click at [386, 306] on div "Poster PDF" at bounding box center [414, 305] width 56 height 17
click at [373, 306] on span at bounding box center [373, 307] width 14 height 14
click at [373, 306] on input "radio" at bounding box center [373, 307] width 14 height 14
radio input "true"
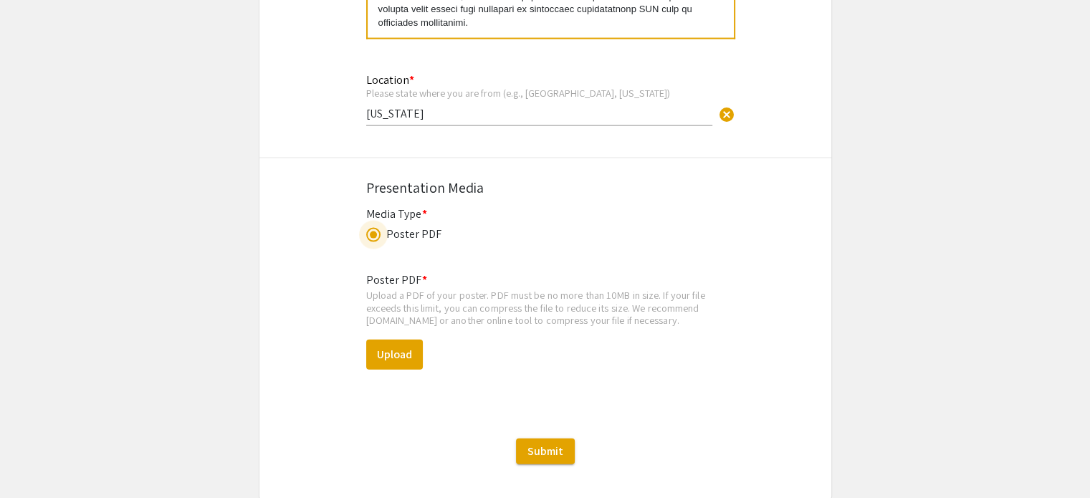
scroll to position [3187, 0]
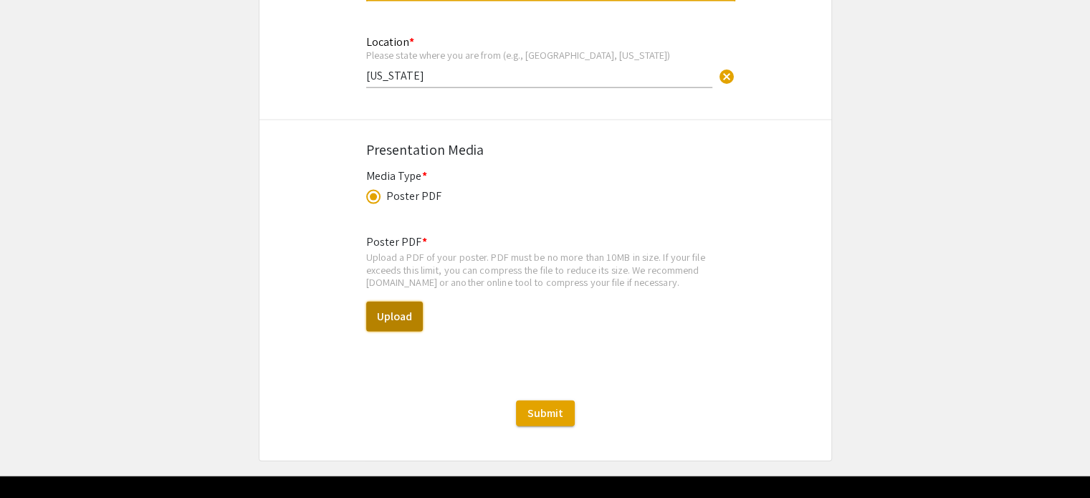
click at [384, 314] on button "Upload" at bounding box center [394, 317] width 57 height 30
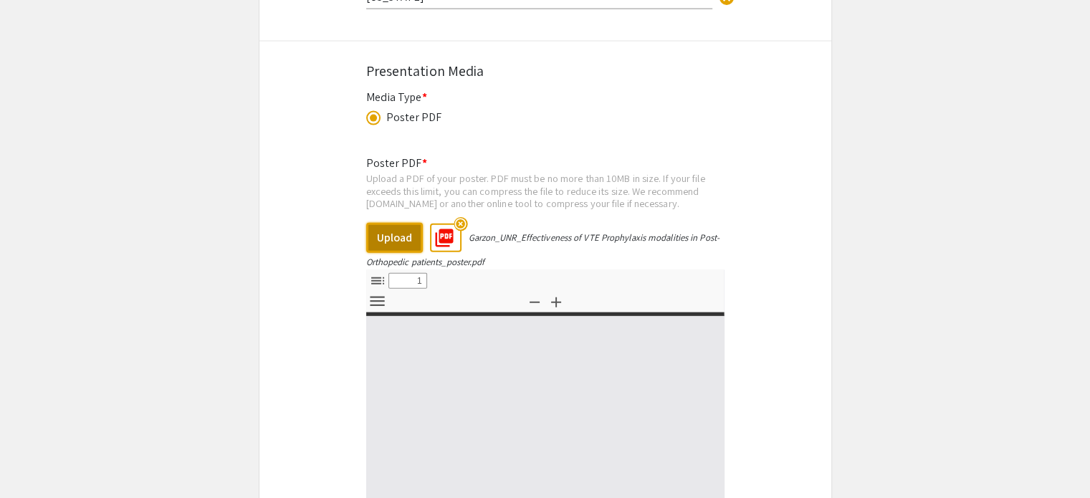
select select "custom"
type input "0"
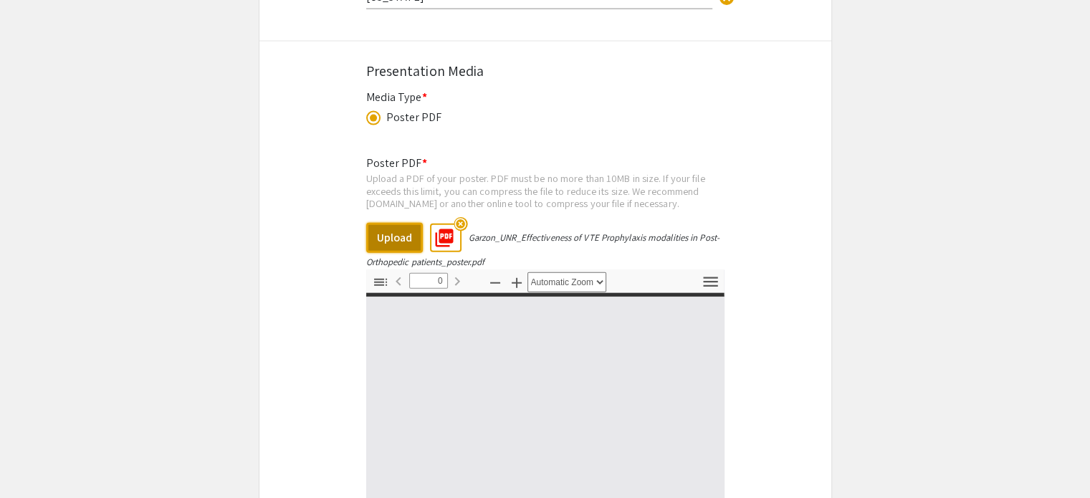
select select "custom"
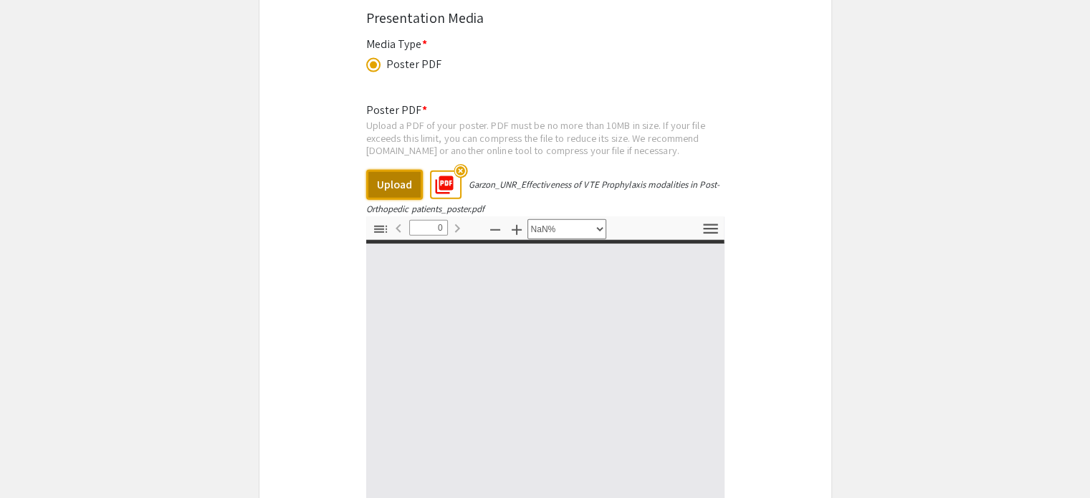
type input "1"
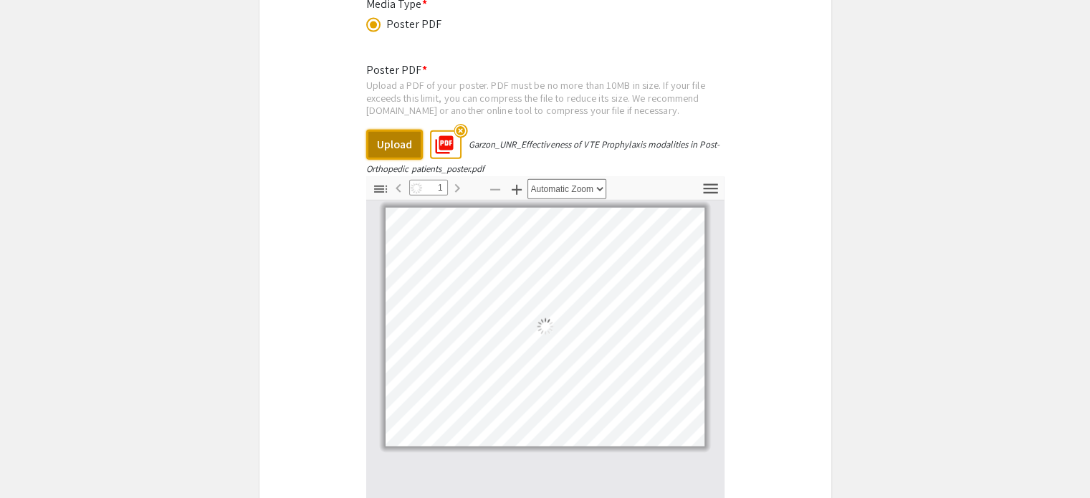
select select "auto"
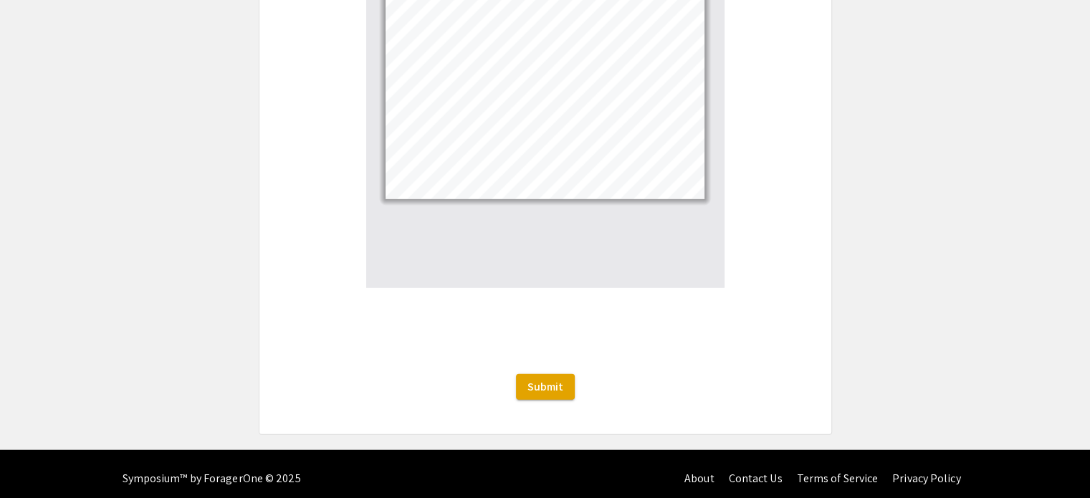
scroll to position [3607, 0]
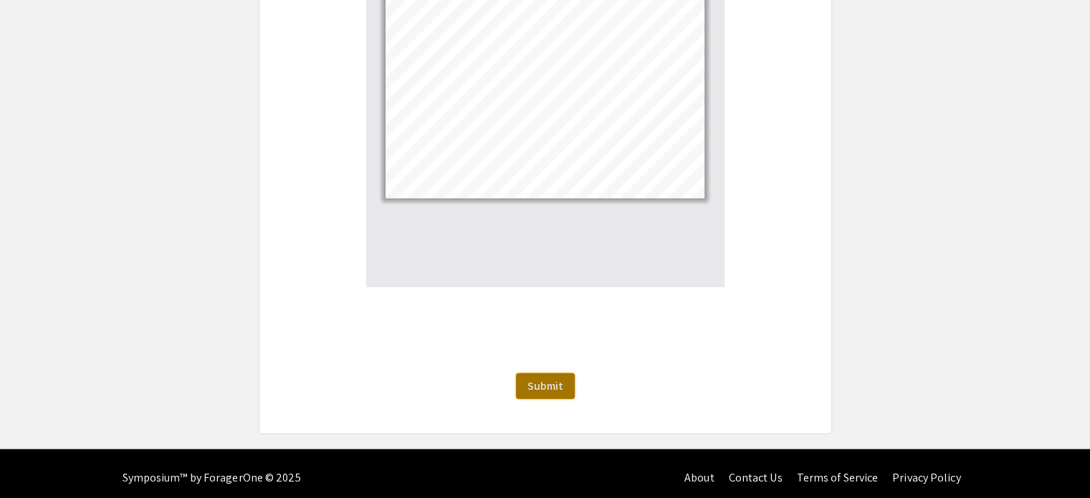
click at [549, 386] on span "Submit" at bounding box center [545, 385] width 36 height 15
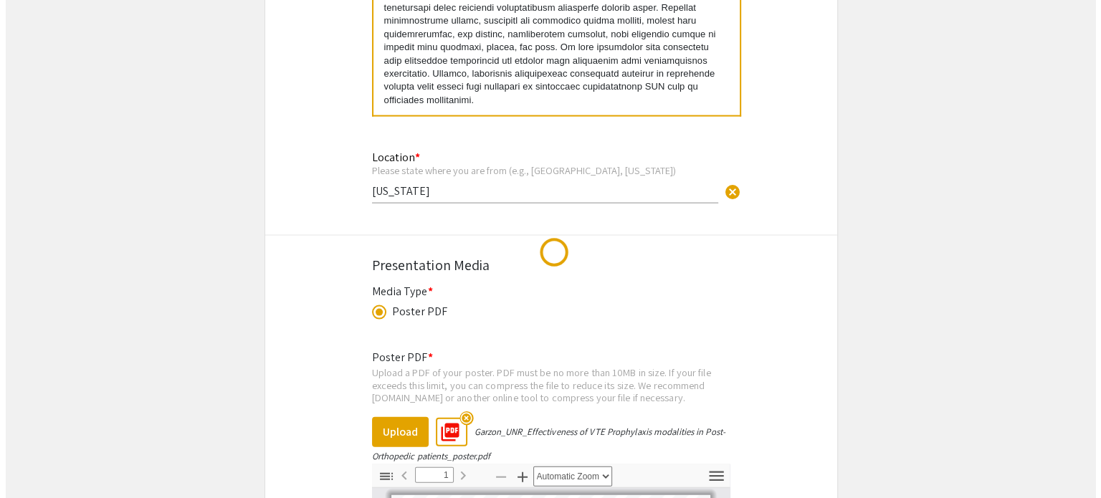
scroll to position [0, 0]
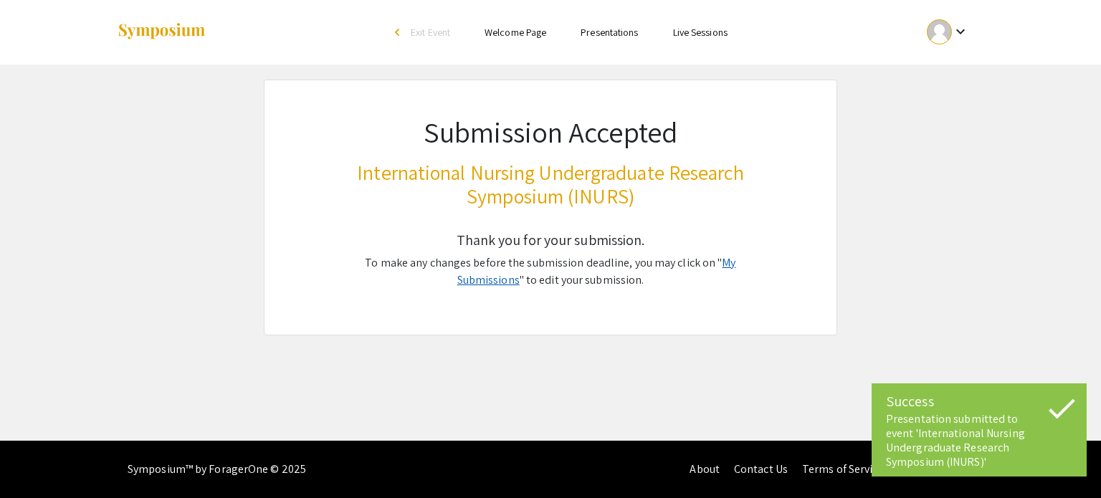
click at [736, 261] on link "My Submissions" at bounding box center [596, 271] width 279 height 32
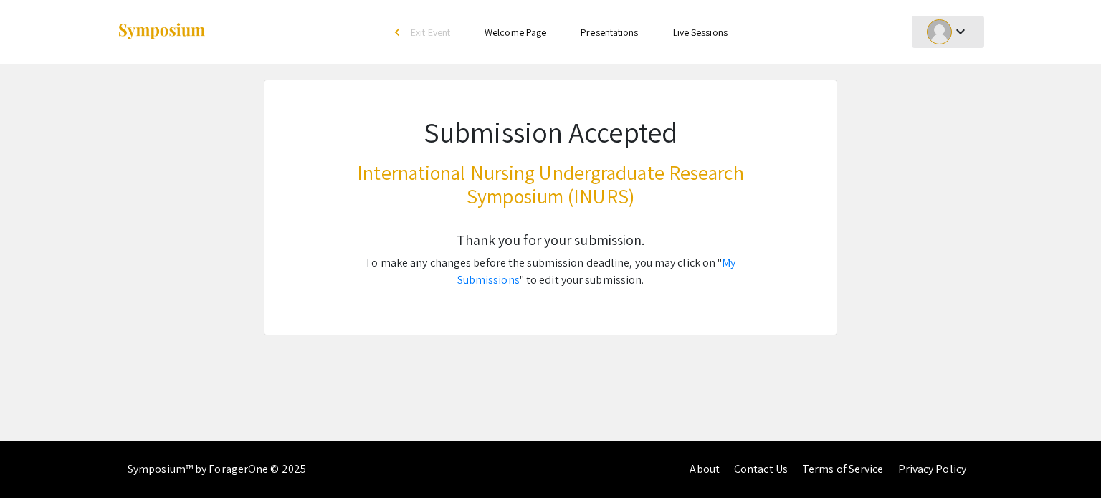
click at [958, 43] on div "keyboard_arrow_down" at bounding box center [947, 32] width 49 height 32
click at [932, 100] on button "My Submissions" at bounding box center [956, 105] width 88 height 34
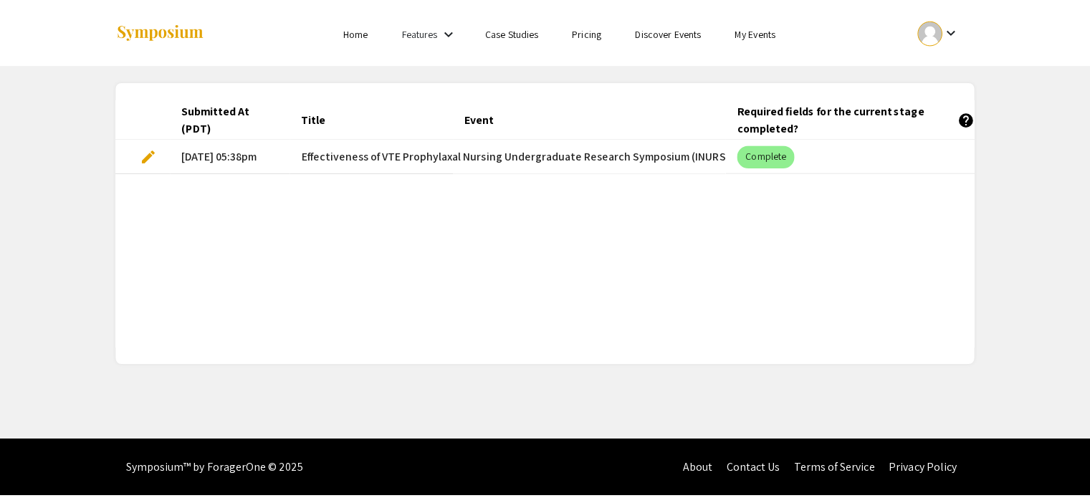
scroll to position [0, 69]
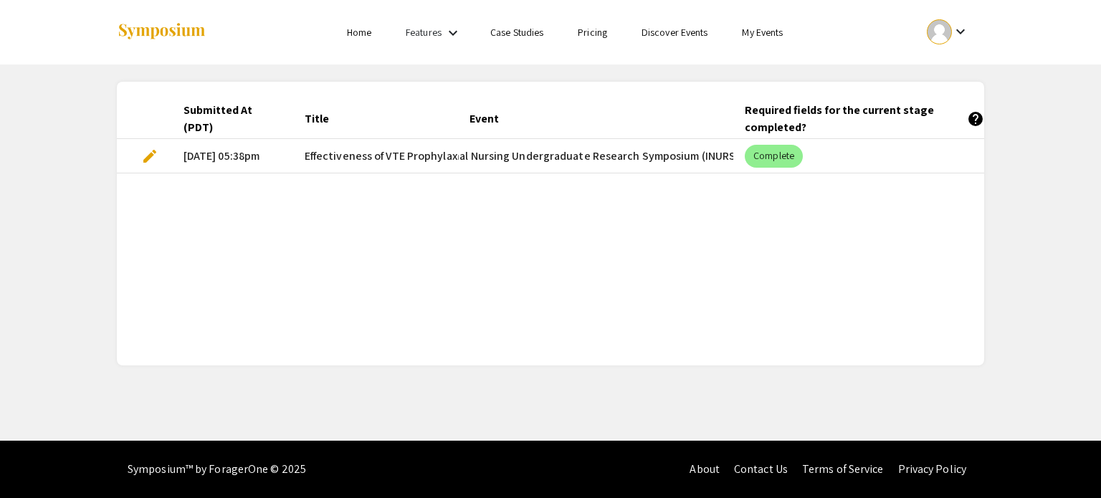
click at [143, 151] on span "edit" at bounding box center [149, 156] width 17 height 17
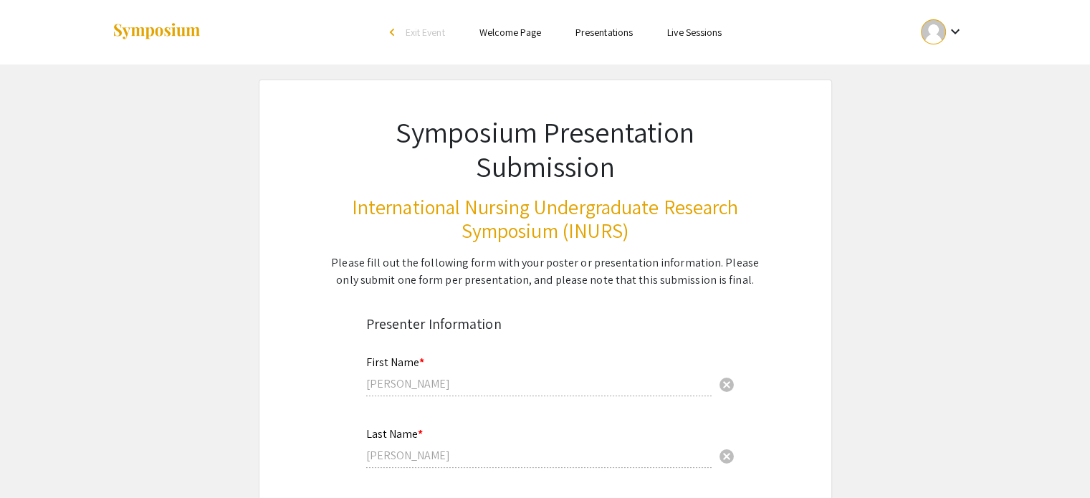
select select "custom"
type input "0"
select select "custom"
type input "1"
select select "auto"
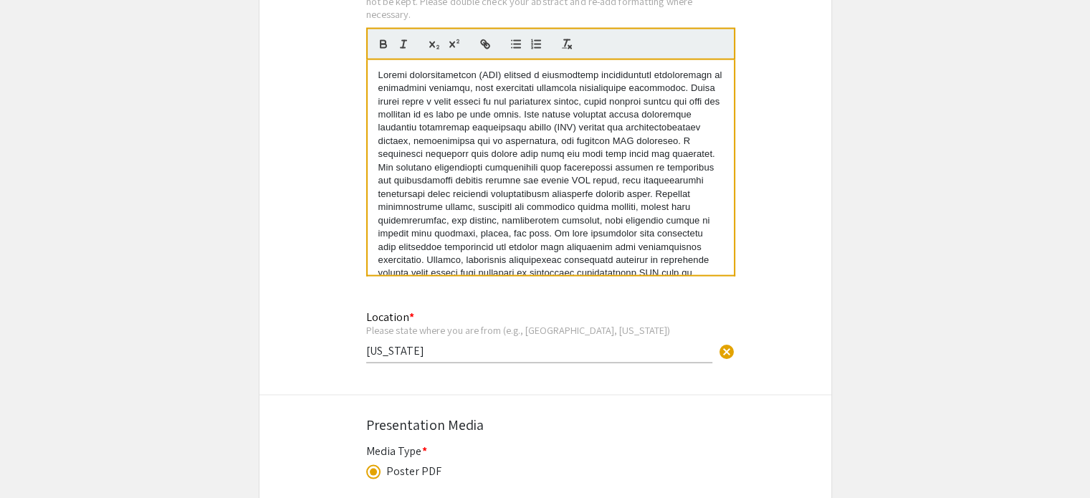
scroll to position [27, 0]
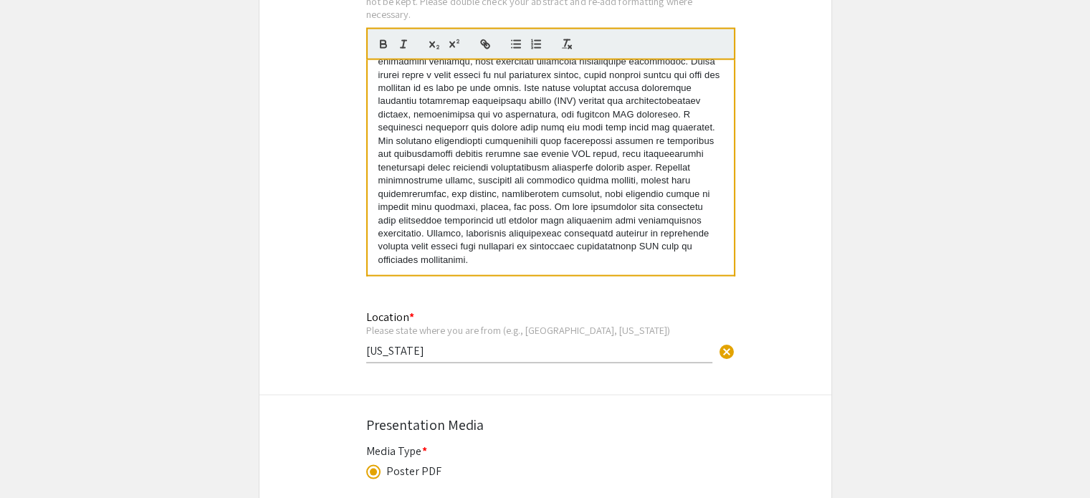
click at [647, 259] on p at bounding box center [550, 154] width 345 height 225
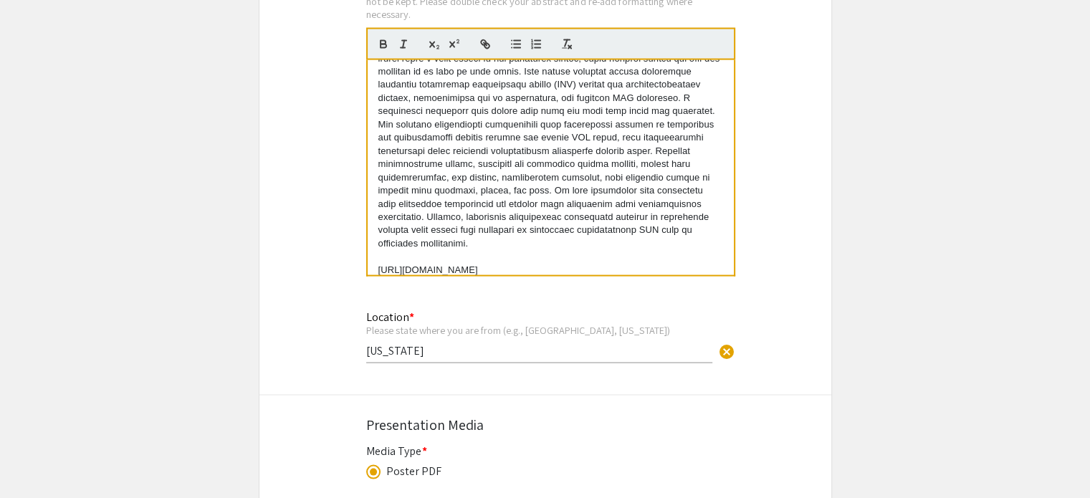
scroll to position [53, 0]
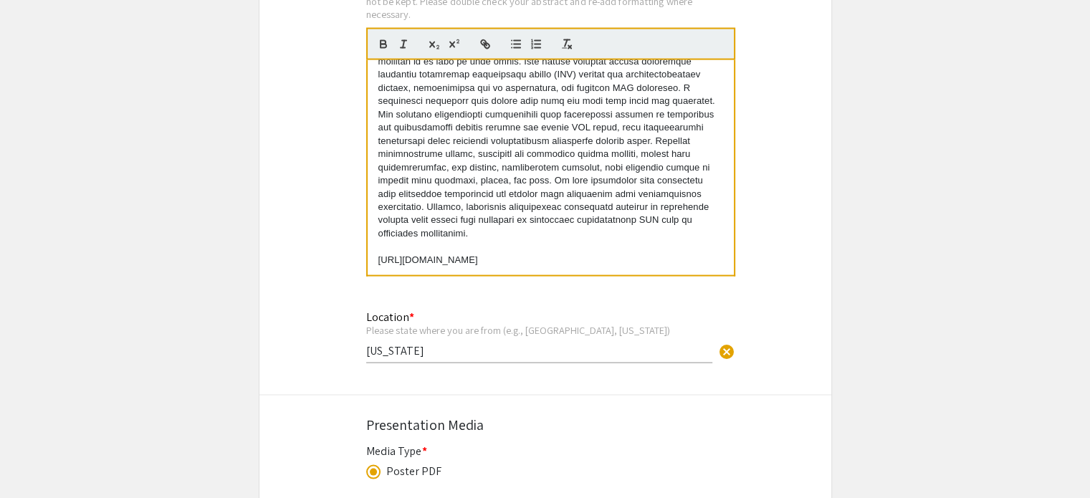
click at [459, 246] on p at bounding box center [550, 246] width 345 height 13
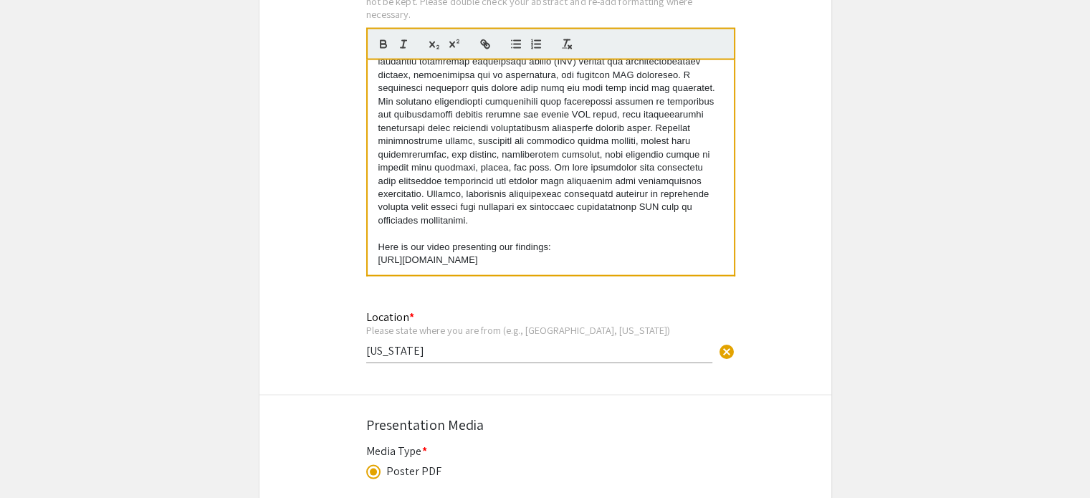
click at [515, 262] on p "[URL][DOMAIN_NAME]" at bounding box center [550, 260] width 345 height 13
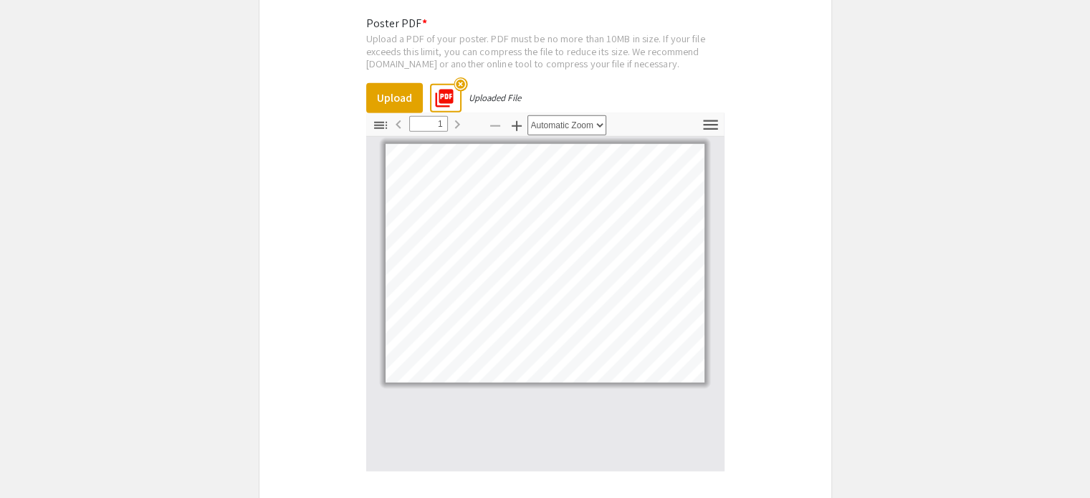
scroll to position [3596, 0]
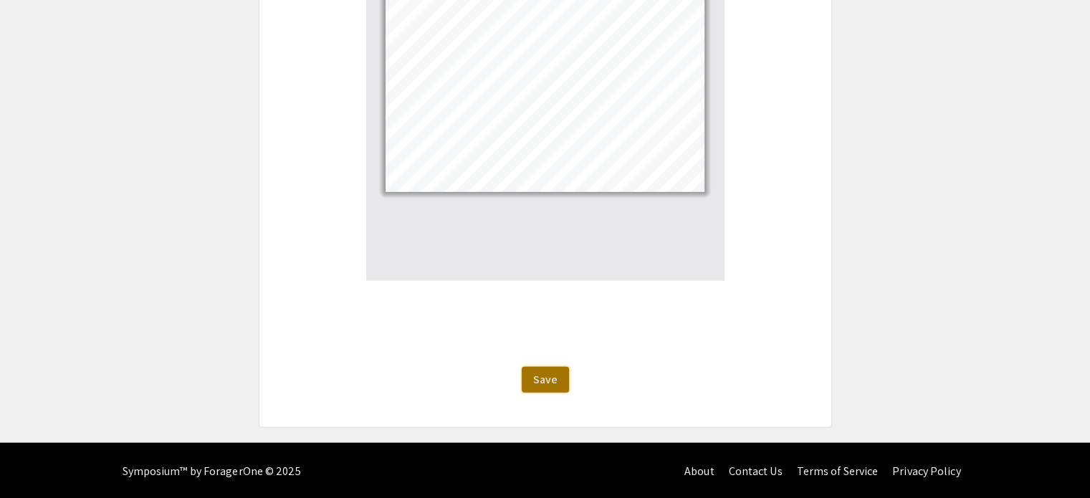
click at [548, 385] on button "Save" at bounding box center [545, 380] width 47 height 26
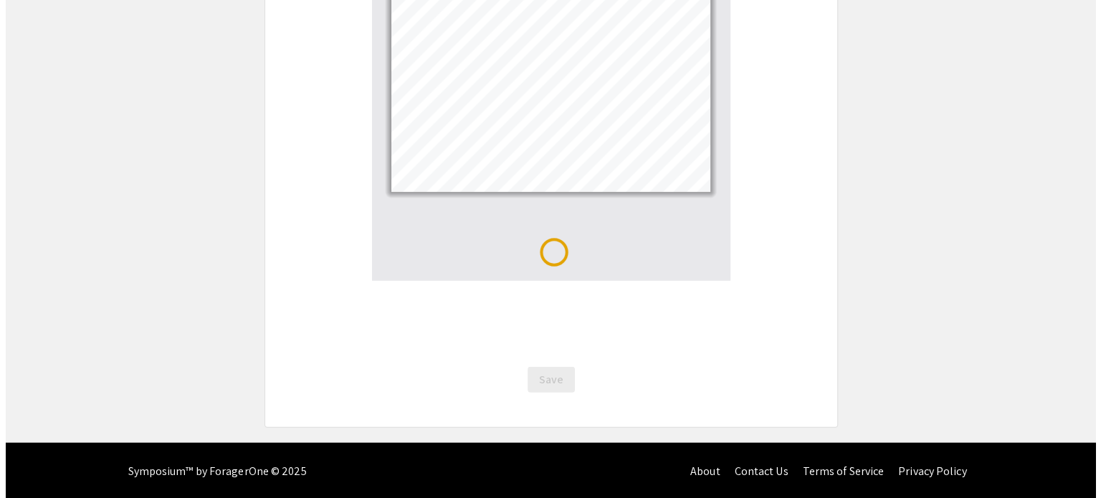
scroll to position [0, 0]
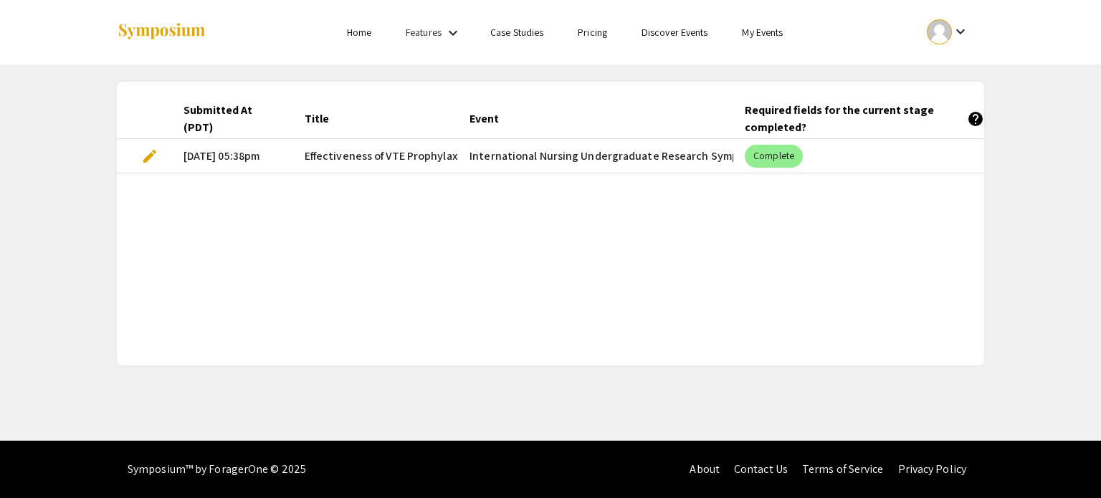
click at [156, 158] on span "edit" at bounding box center [149, 156] width 17 height 17
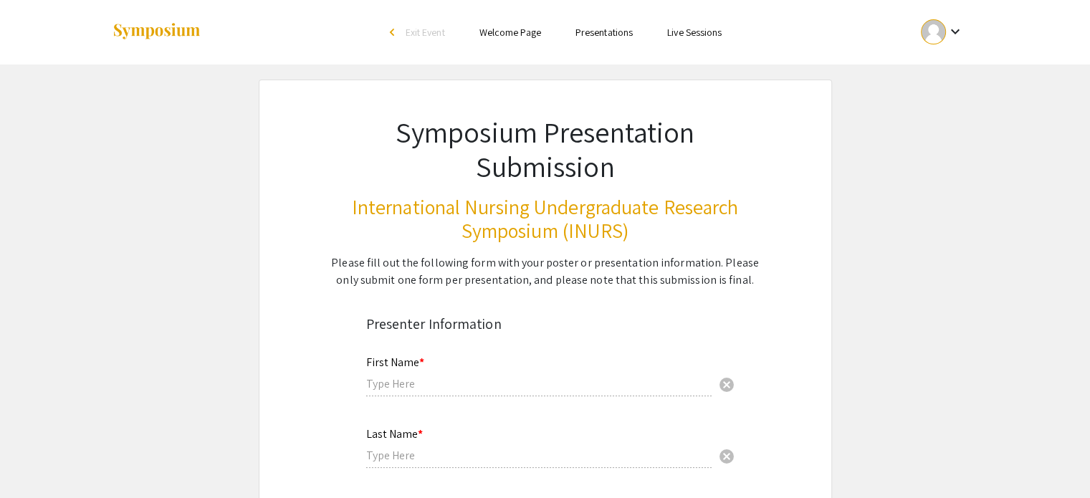
type input "[PERSON_NAME]"
type input "[EMAIL_ADDRESS][DOMAIN_NAME]"
type input "[US_STATE]"
radio input "true"
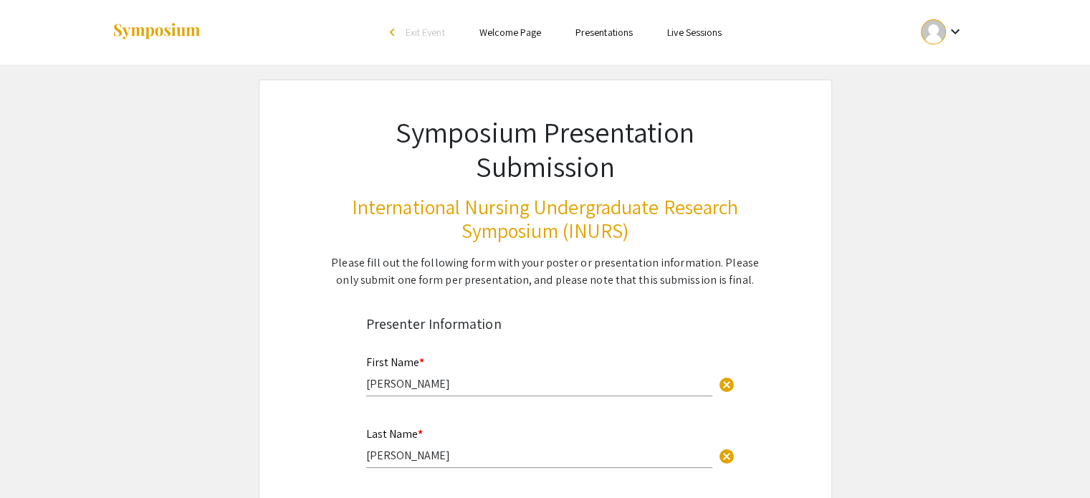
select select "custom"
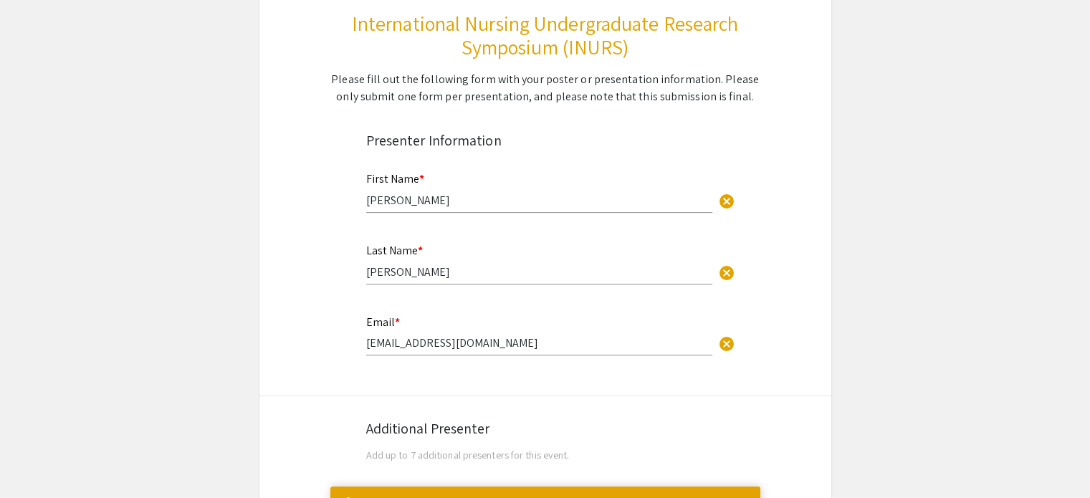
type input "0"
select select "custom"
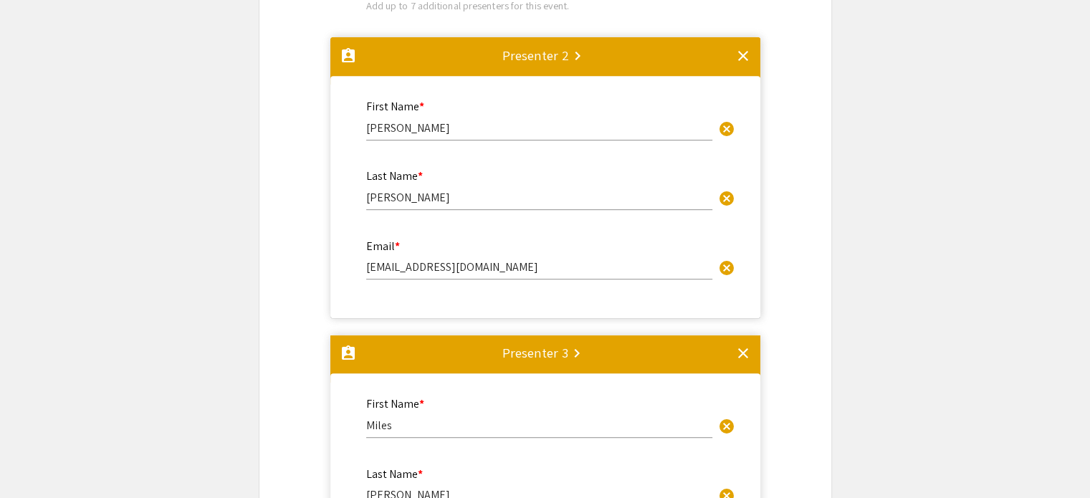
type input "1"
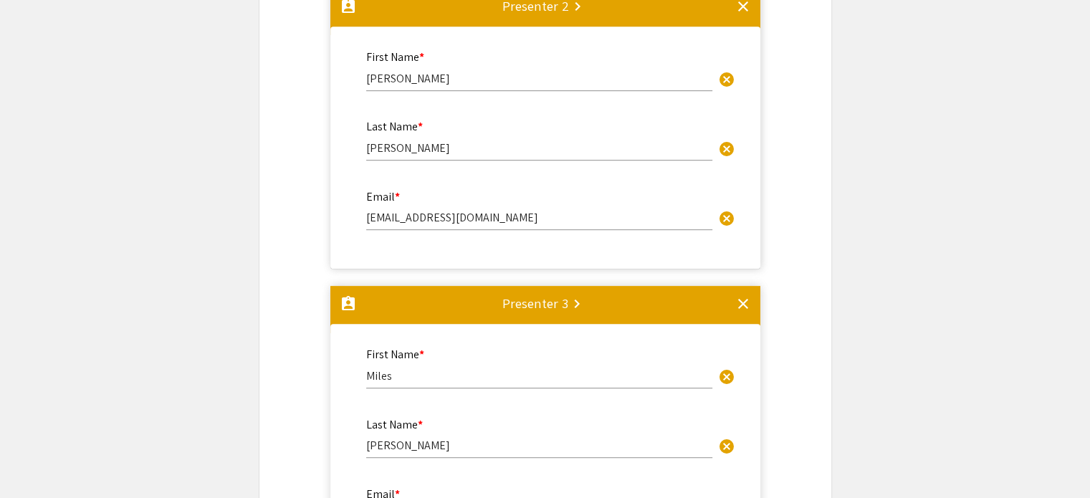
select select "auto"
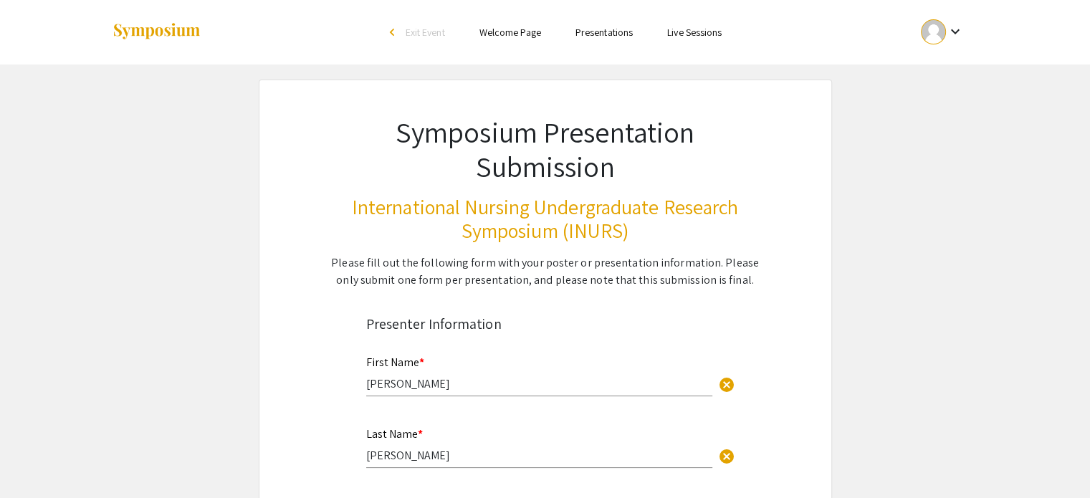
click at [937, 27] on div at bounding box center [933, 31] width 25 height 25
click at [587, 37] on div at bounding box center [545, 249] width 1090 height 498
click at [588, 36] on link "Presentations" at bounding box center [604, 32] width 57 height 13
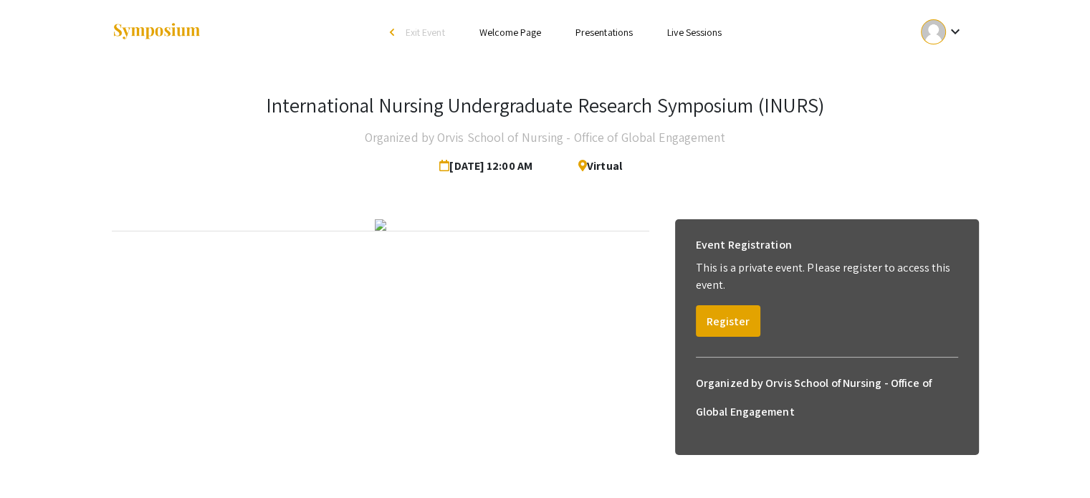
click at [585, 32] on link "Presentations" at bounding box center [604, 32] width 57 height 13
